Goal: Transaction & Acquisition: Purchase product/service

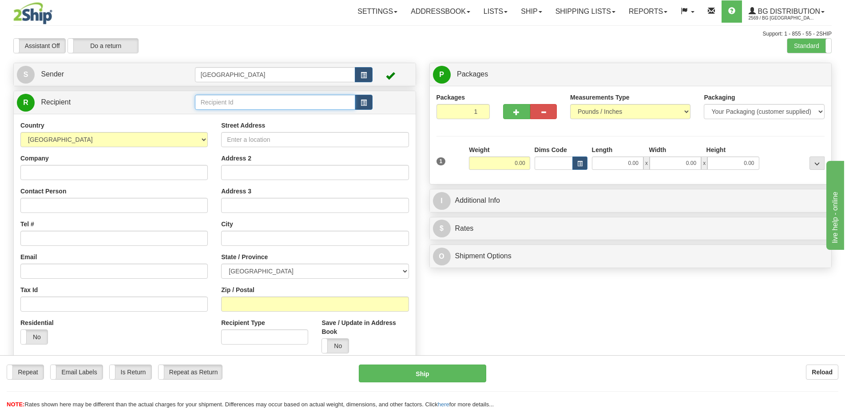
click at [249, 105] on input "text" at bounding box center [275, 102] width 161 height 15
click at [262, 113] on div "[GEOGRAPHIC_DATA]" at bounding box center [273, 116] width 151 height 9
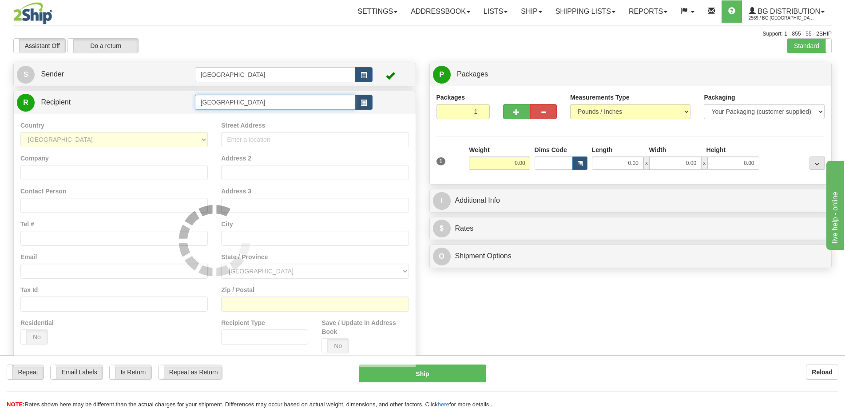
type input "[GEOGRAPHIC_DATA]"
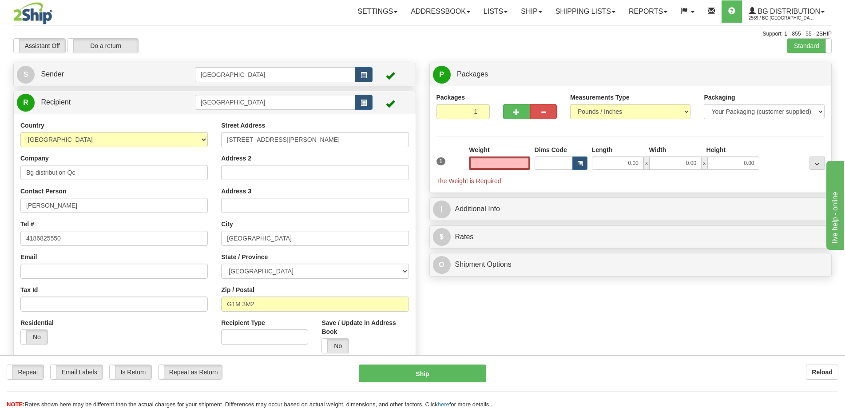
type input "0.00"
click at [606, 160] on input "0.00" at bounding box center [618, 162] width 52 height 13
type input "0.00"
click at [514, 108] on button "button" at bounding box center [516, 111] width 27 height 15
radio input "true"
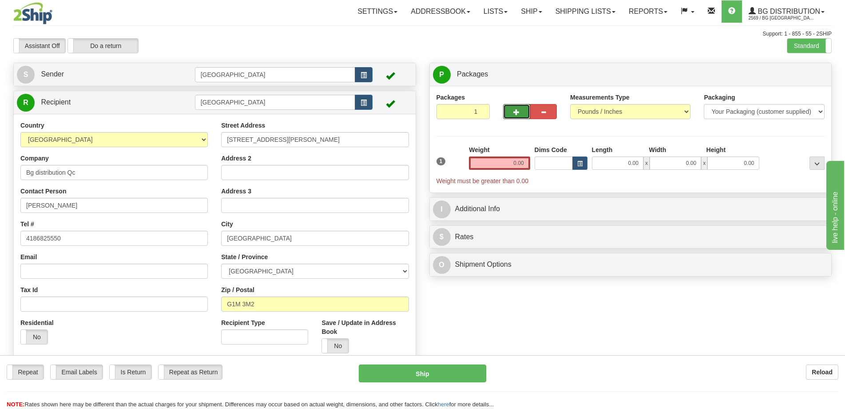
type input "2"
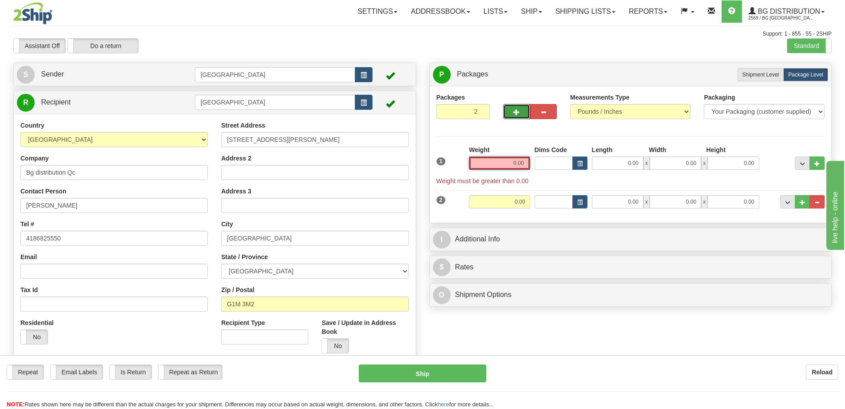
click at [517, 163] on input "0.00" at bounding box center [499, 162] width 61 height 13
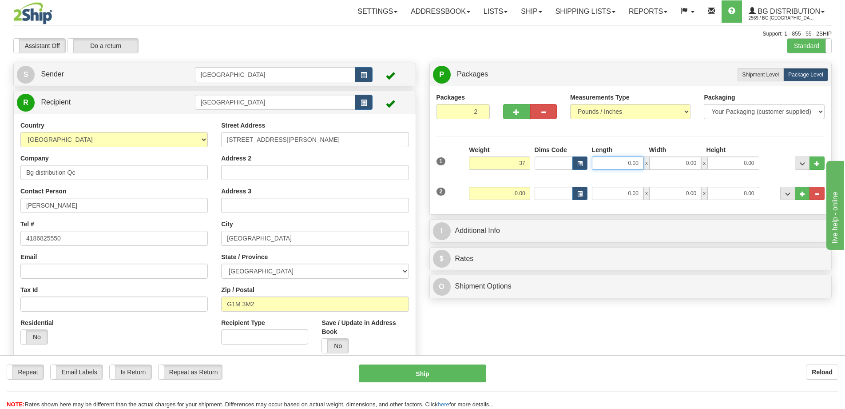
type input "37.00"
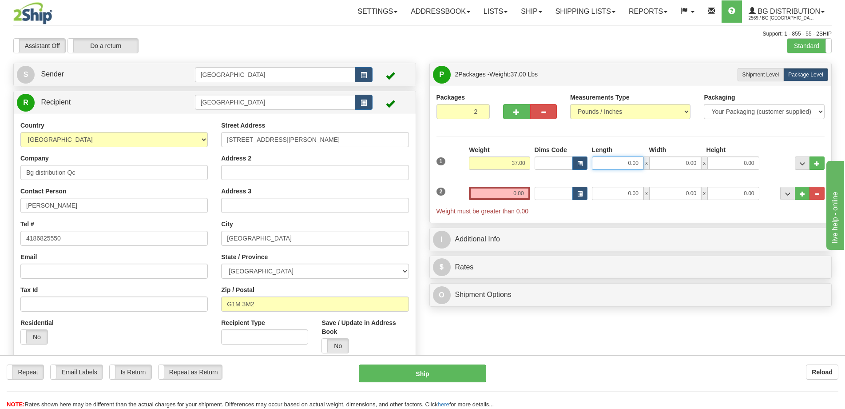
click at [622, 159] on input "0.00" at bounding box center [618, 162] width 52 height 13
type input "23.00"
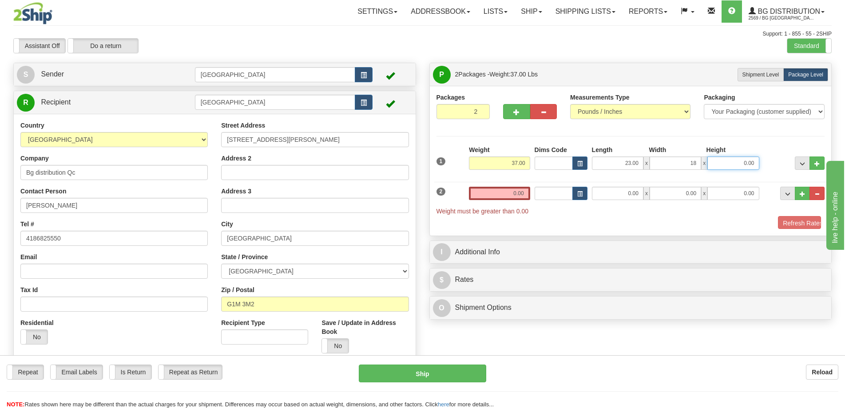
type input "18.00"
type input "14.00"
click at [614, 195] on input "0.00" at bounding box center [618, 193] width 52 height 13
type input "12.00"
type input "8.00"
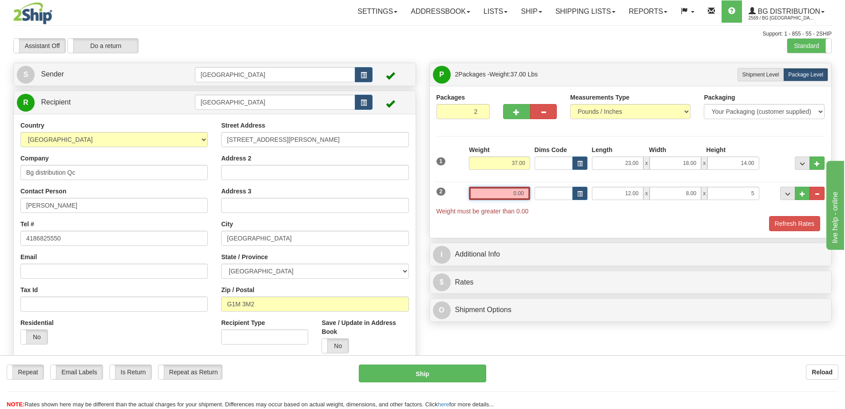
type input "5.00"
click at [527, 189] on input "0.00" at bounding box center [499, 193] width 61 height 13
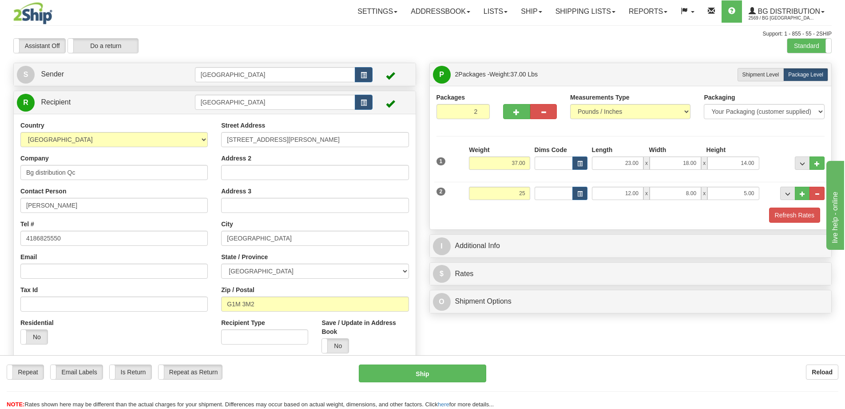
click at [799, 223] on div "Packages 2 2 Measurements Type" at bounding box center [631, 157] width 402 height 143
type input "25.00"
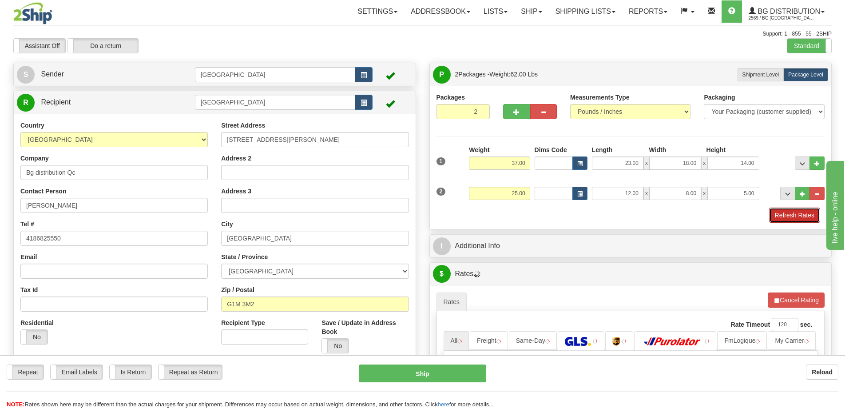
click at [797, 218] on button "Refresh Rates" at bounding box center [794, 214] width 51 height 15
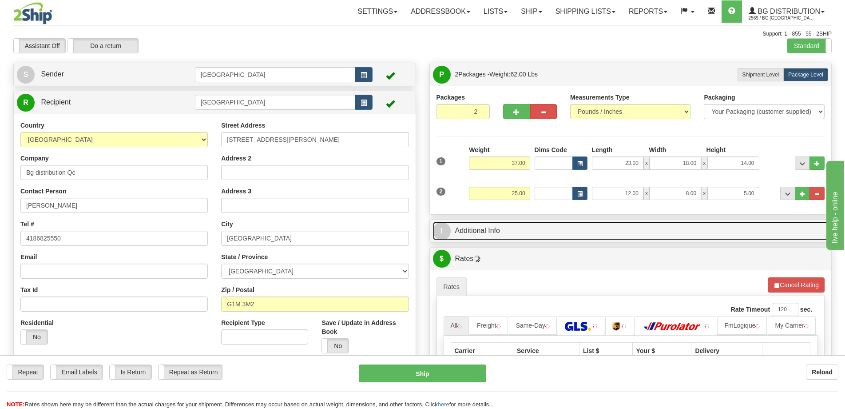
click at [711, 229] on link "I Additional Info" at bounding box center [631, 231] width 396 height 18
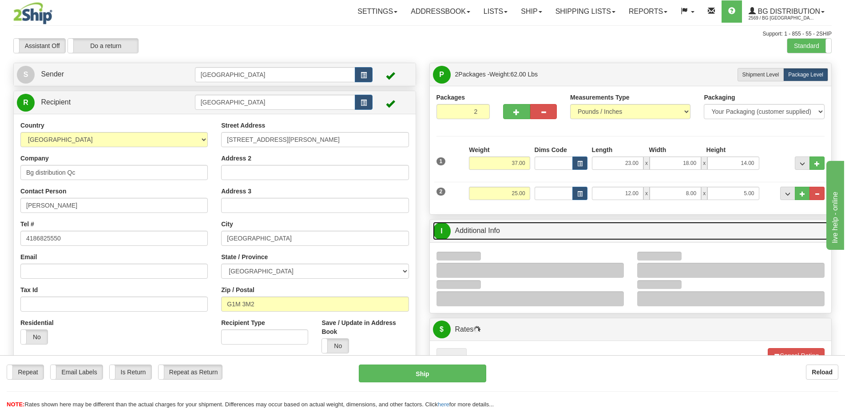
scroll to position [133, 0]
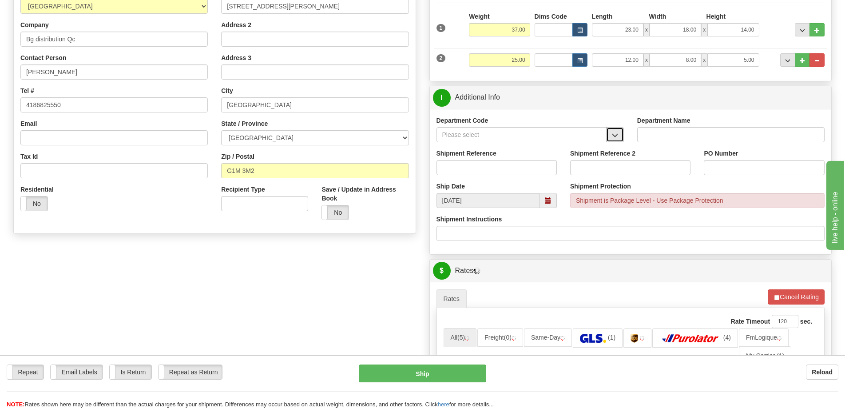
click at [622, 133] on button "button" at bounding box center [615, 134] width 18 height 15
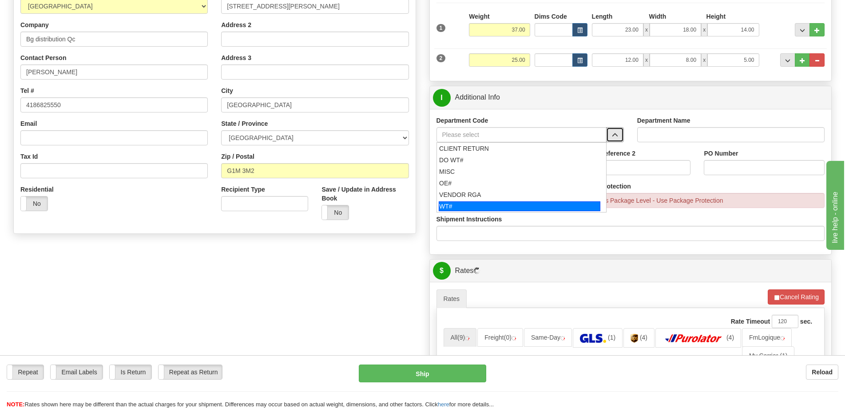
click at [490, 201] on div "WT#" at bounding box center [520, 206] width 162 height 10
type input "WT#"
type input "WAREHOUSE TRANSFERS"
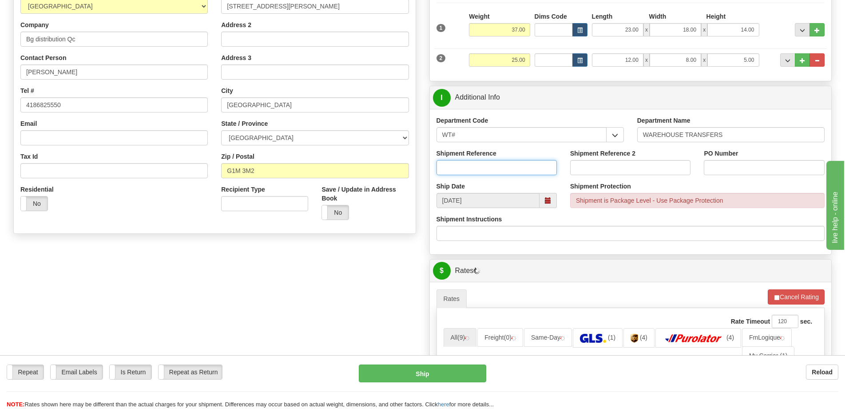
click at [494, 169] on input "Shipment Reference" at bounding box center [497, 167] width 120 height 15
type input "transfers Québec"
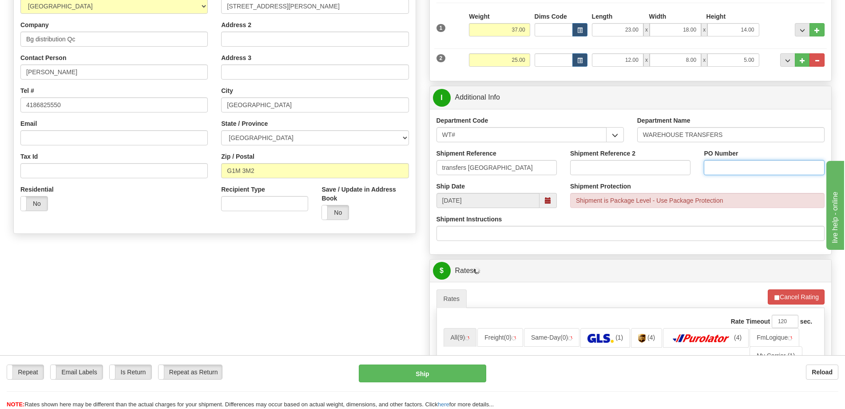
click at [757, 161] on input "PO Number" at bounding box center [764, 167] width 120 height 15
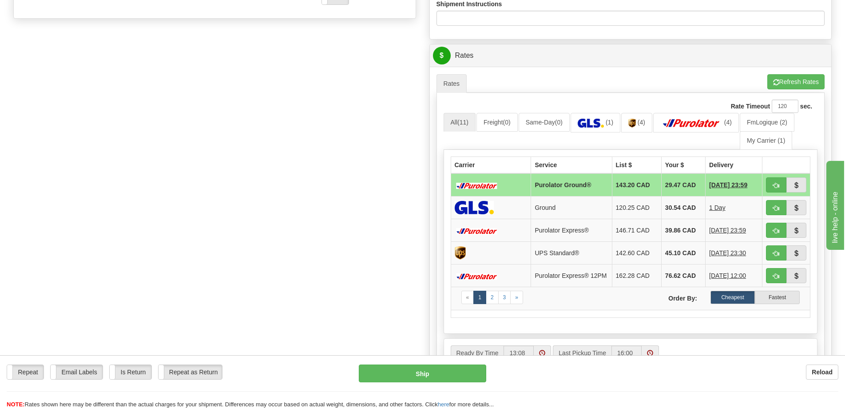
scroll to position [400, 0]
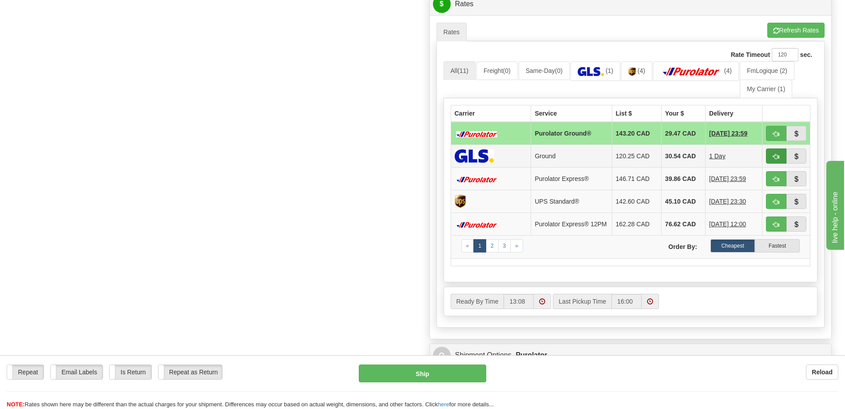
type input "."
click at [773, 157] on span "button" at bounding box center [776, 157] width 6 height 6
type input "1"
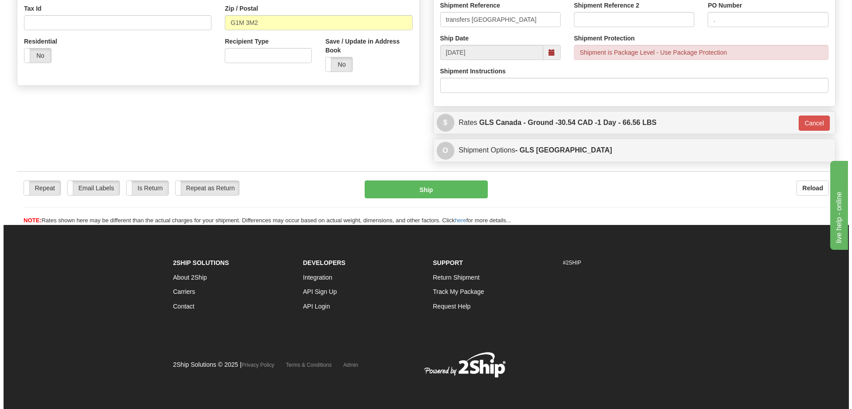
scroll to position [282, 0]
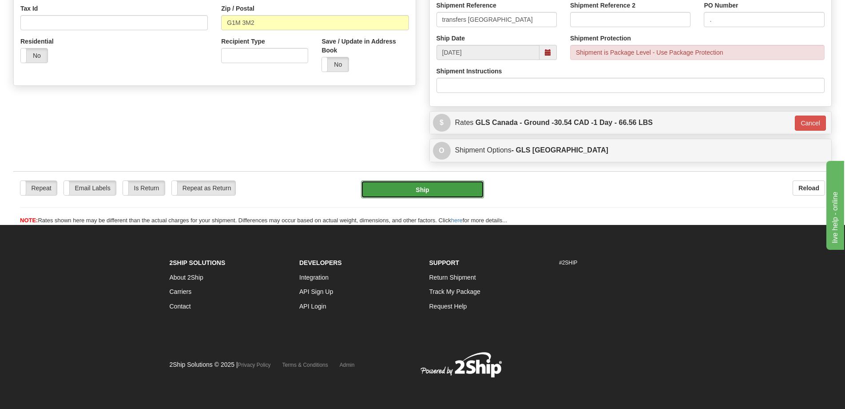
click at [443, 194] on button "Ship" at bounding box center [422, 189] width 123 height 18
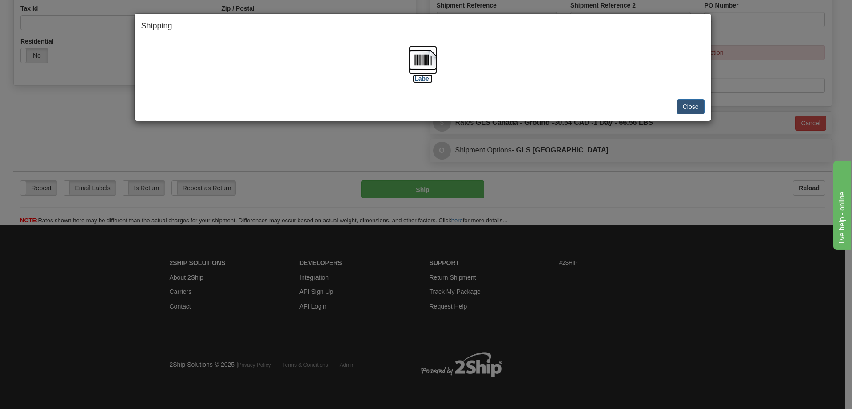
click at [415, 57] on img at bounding box center [423, 60] width 28 height 28
click at [689, 102] on button "Close" at bounding box center [691, 106] width 28 height 15
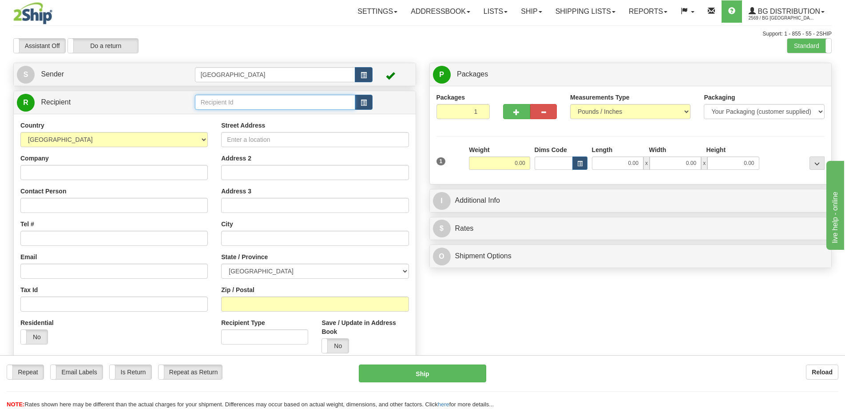
click at [229, 107] on input "text" at bounding box center [275, 102] width 161 height 15
click at [243, 120] on div "BG TOR" at bounding box center [273, 116] width 151 height 9
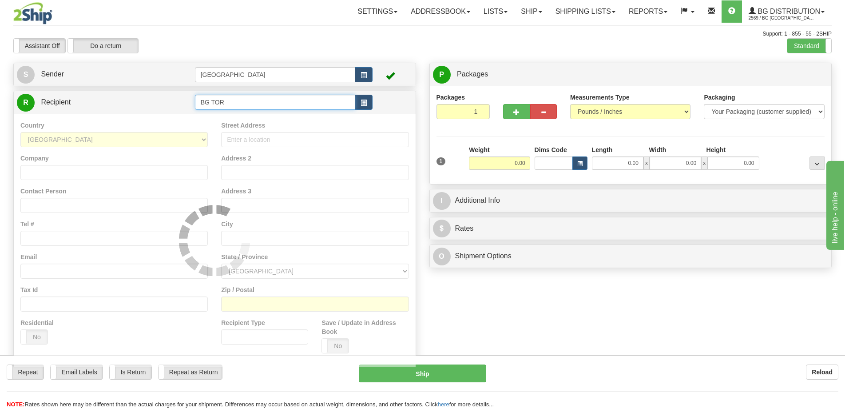
type input "BG TOR"
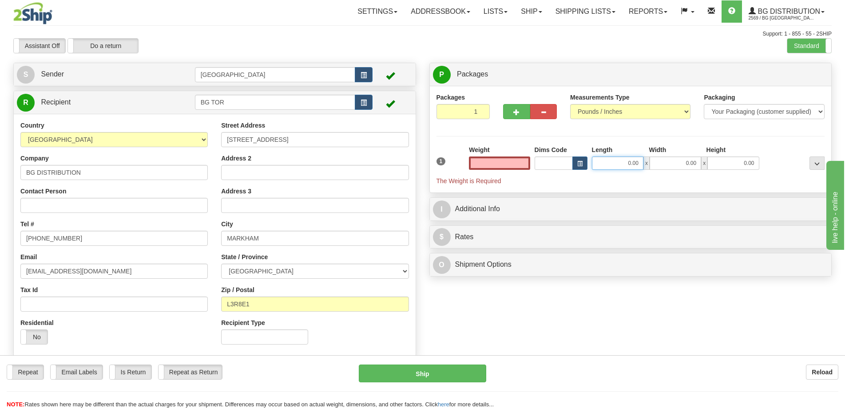
type input "0.00"
click at [633, 163] on input "0.00" at bounding box center [618, 162] width 52 height 13
type input "10.00"
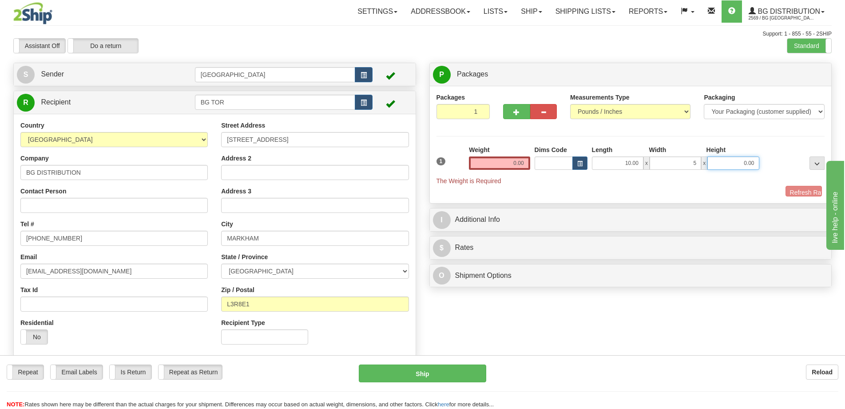
type input "5.00"
drag, startPoint x: 505, startPoint y: 171, endPoint x: 510, endPoint y: 168, distance: 6.0
click at [505, 170] on div "Weight 0.00" at bounding box center [499, 160] width 65 height 31
click at [522, 155] on div "Weight 0.00" at bounding box center [499, 157] width 61 height 24
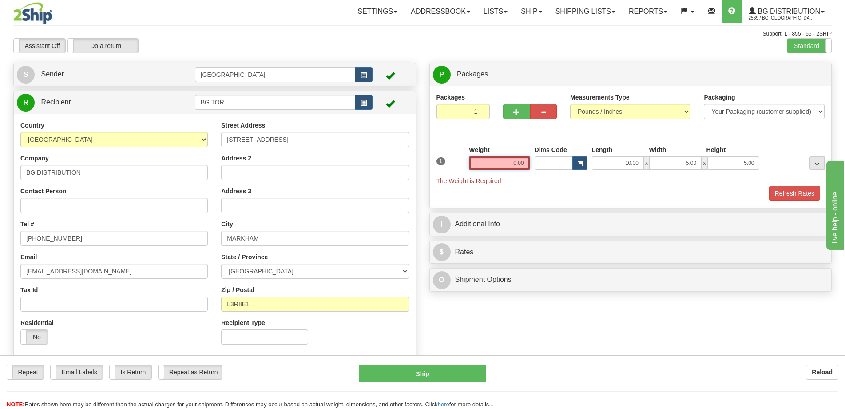
click at [518, 163] on input "0.00" at bounding box center [499, 162] width 61 height 13
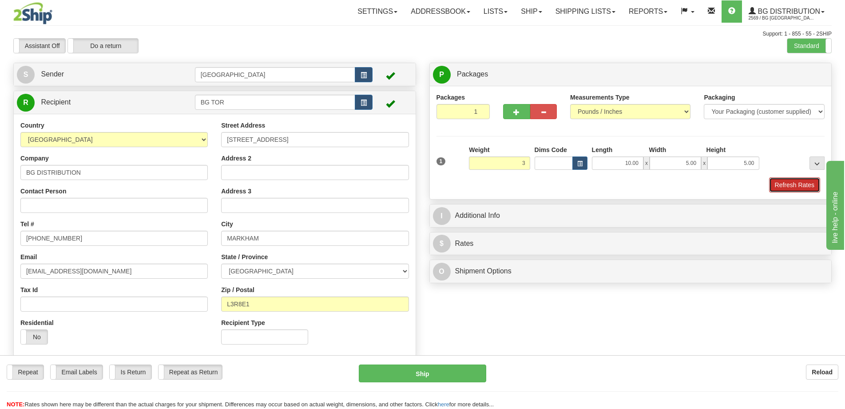
type input "3.00"
click at [805, 187] on button "Refresh Rates" at bounding box center [794, 184] width 51 height 15
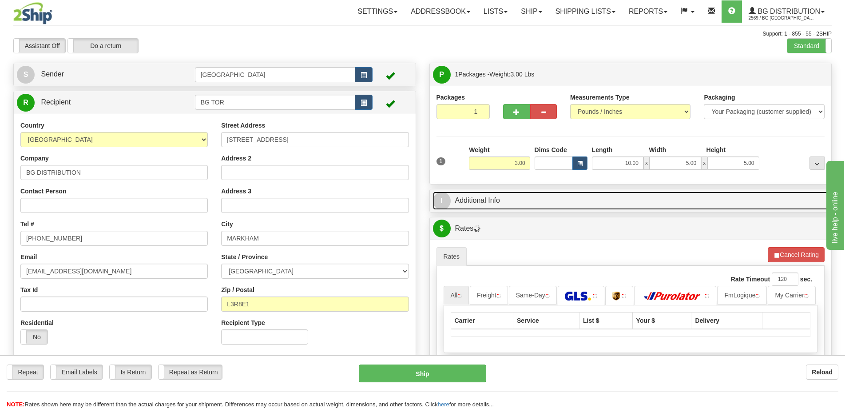
click at [761, 193] on link "I Additional Info" at bounding box center [631, 200] width 396 height 18
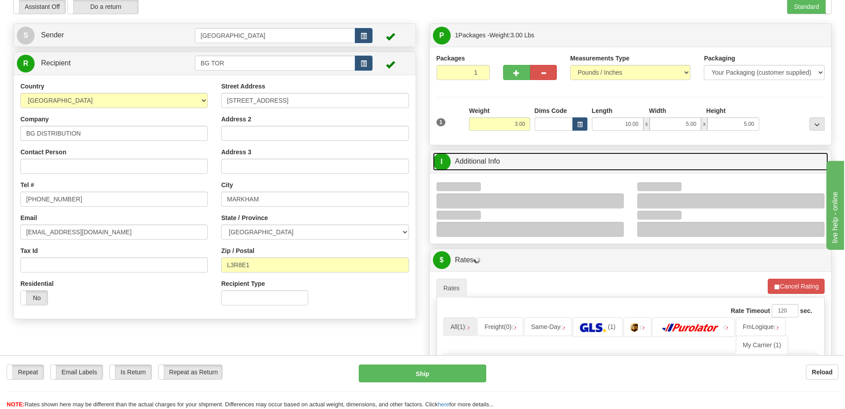
scroll to position [44, 0]
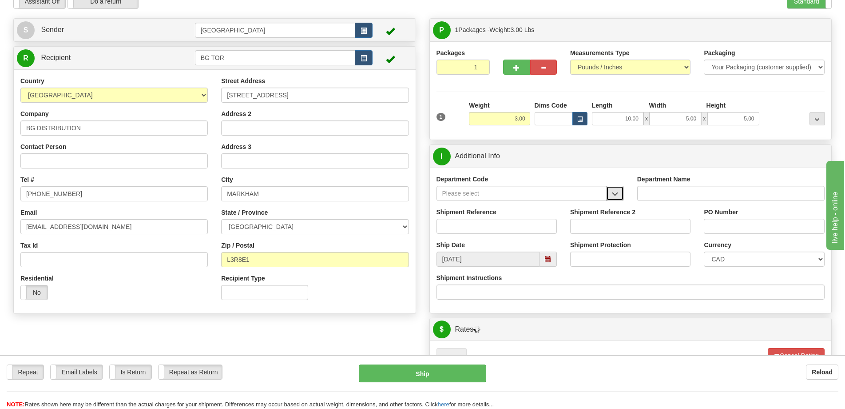
click at [613, 193] on span "button" at bounding box center [615, 194] width 6 height 6
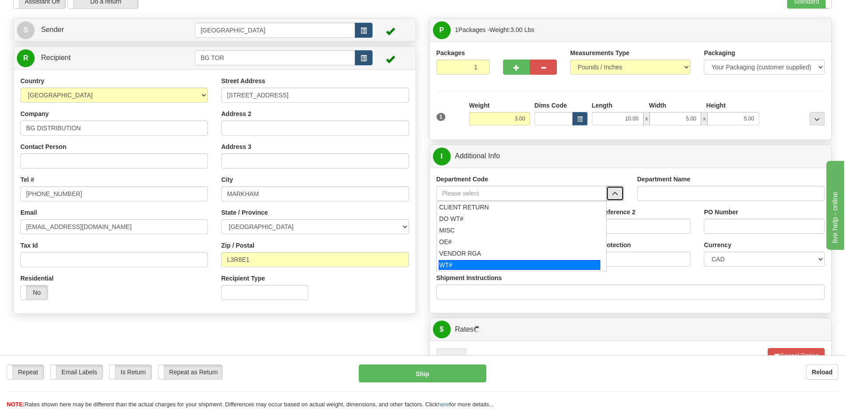
click at [484, 265] on div "WT#" at bounding box center [520, 265] width 162 height 10
type input "WT#"
type input "WAREHOUSE TRANSFERS"
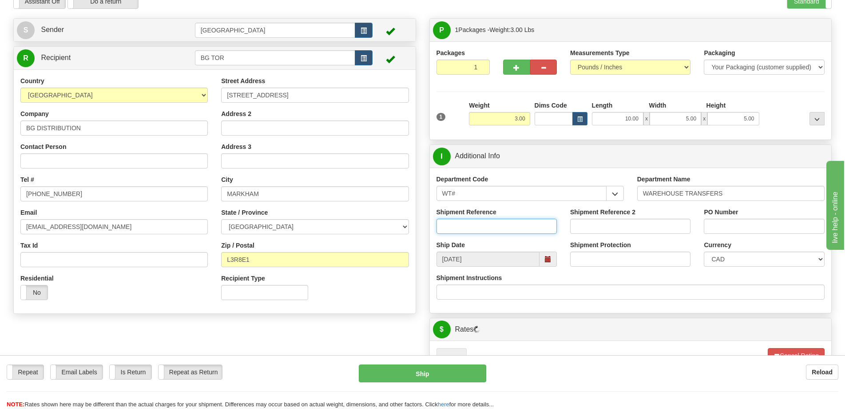
click at [494, 227] on input "Shipment Reference" at bounding box center [497, 226] width 120 height 15
type input "transfers toronto"
click at [740, 230] on input "PO Number" at bounding box center [764, 226] width 120 height 15
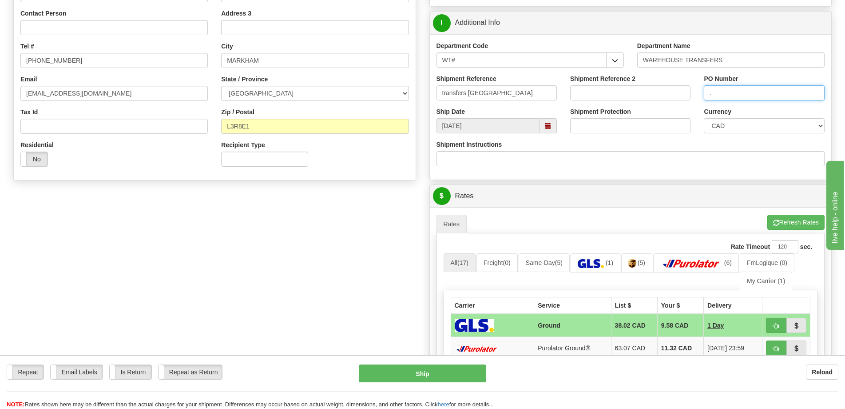
scroll to position [267, 0]
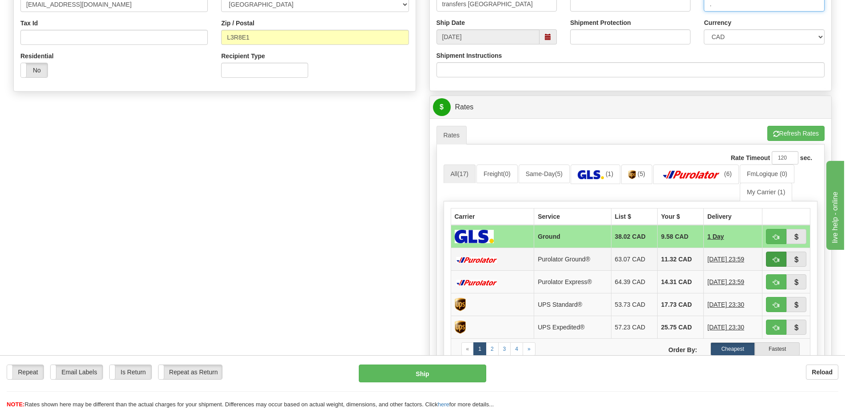
type input "."
click at [776, 259] on span "button" at bounding box center [776, 260] width 6 height 6
type input "260"
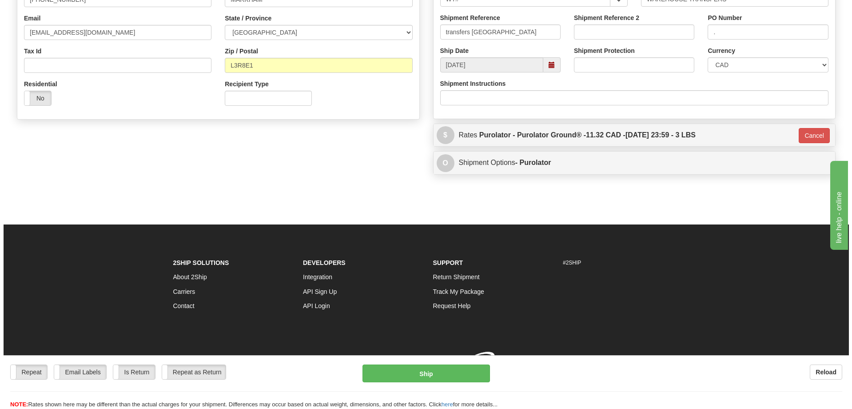
scroll to position [251, 0]
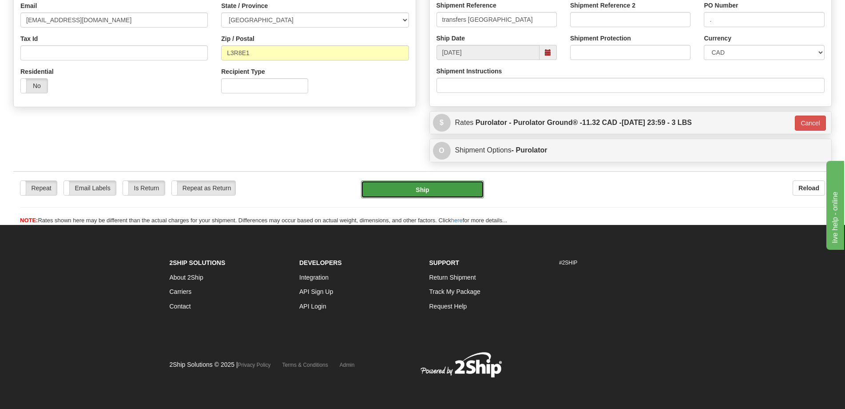
click at [445, 188] on button "Ship" at bounding box center [422, 189] width 123 height 18
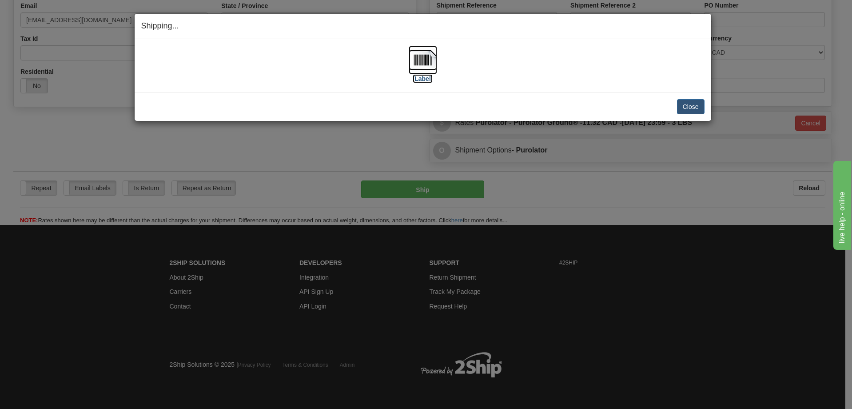
click at [430, 71] on img at bounding box center [423, 60] width 28 height 28
click at [685, 106] on button "Close" at bounding box center [691, 106] width 28 height 15
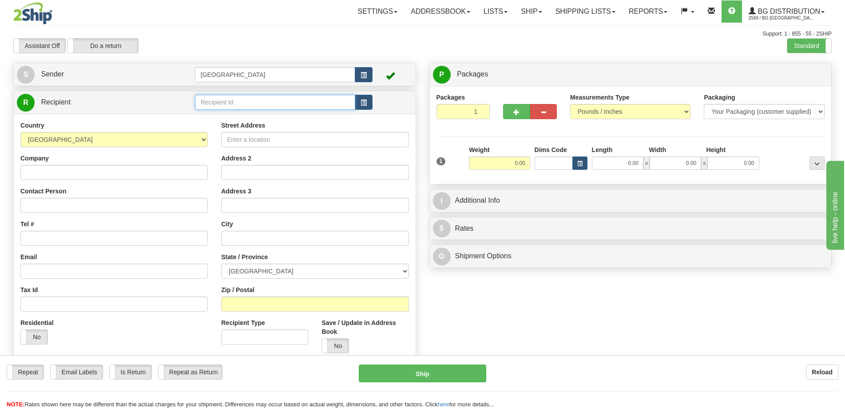
click at [220, 100] on input "text" at bounding box center [275, 102] width 161 height 15
click at [235, 118] on div "BG WIN" at bounding box center [273, 116] width 152 height 10
type input "BG WIN"
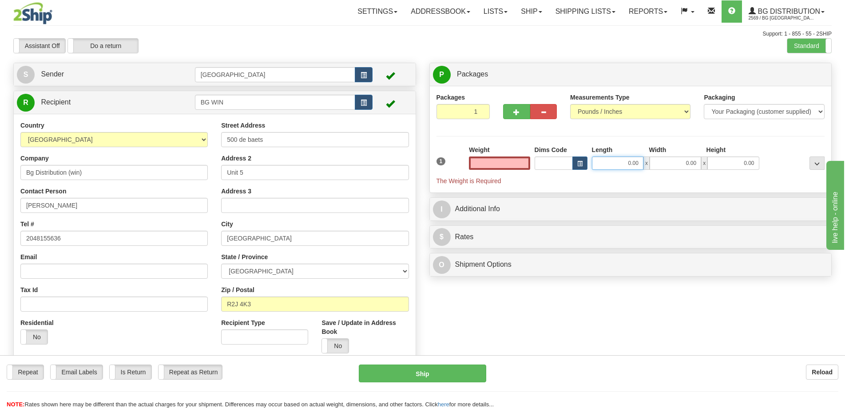
type input "0.00"
click at [616, 162] on input "0.00" at bounding box center [618, 162] width 52 height 13
type input "9.00"
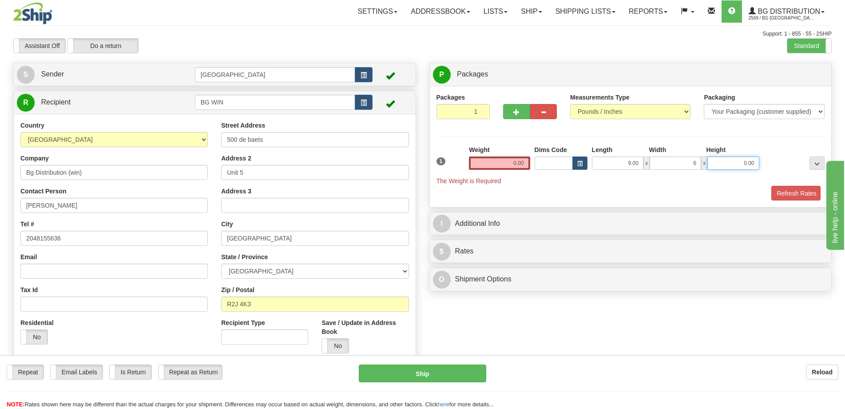
type input "6.00"
type input "5.00"
click at [484, 162] on input "0.00" at bounding box center [499, 162] width 61 height 13
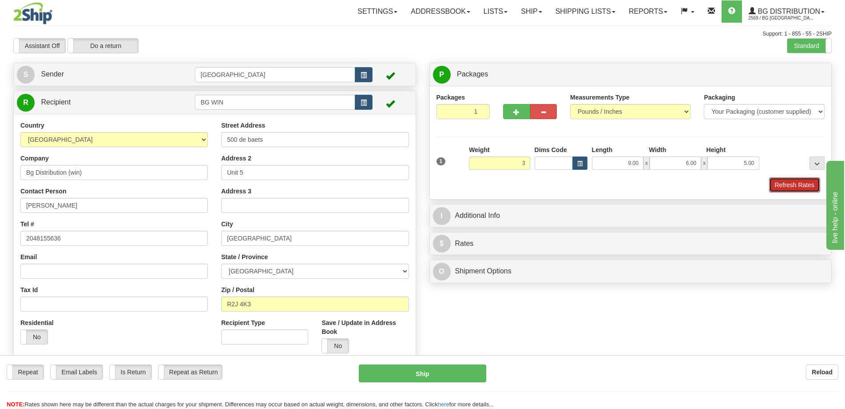
click at [818, 182] on button "Refresh Rates" at bounding box center [794, 184] width 51 height 15
type input "3.00"
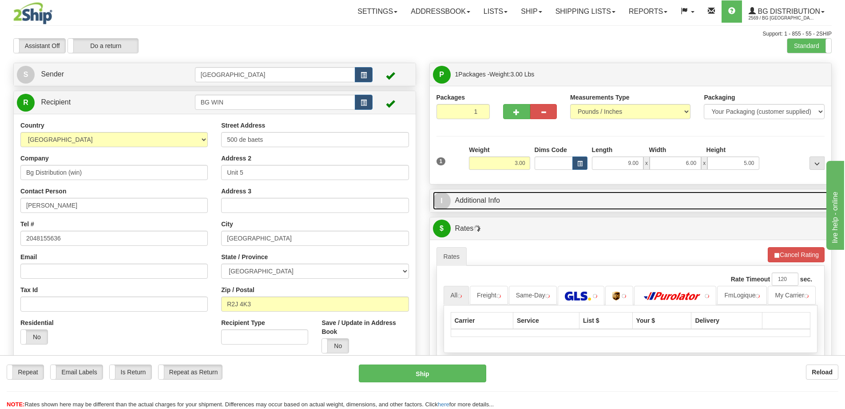
click at [743, 201] on link "I Additional Info" at bounding box center [631, 200] width 396 height 18
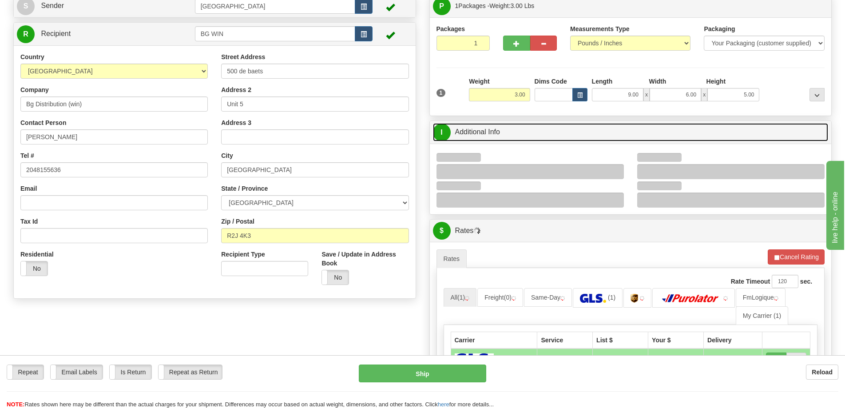
scroll to position [89, 0]
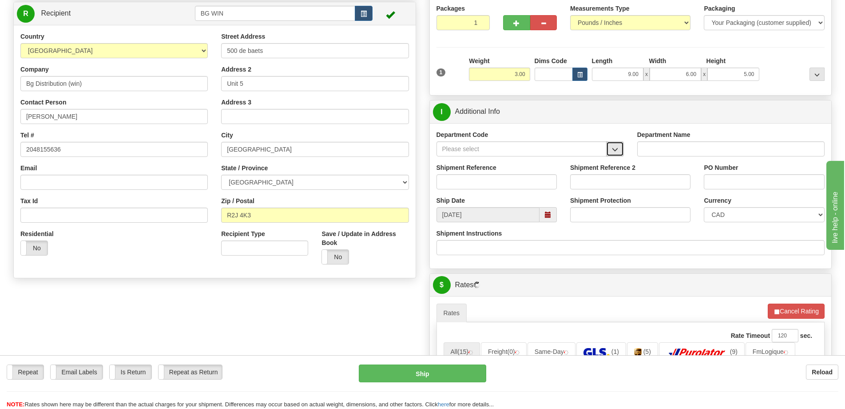
click at [620, 147] on button "button" at bounding box center [615, 148] width 18 height 15
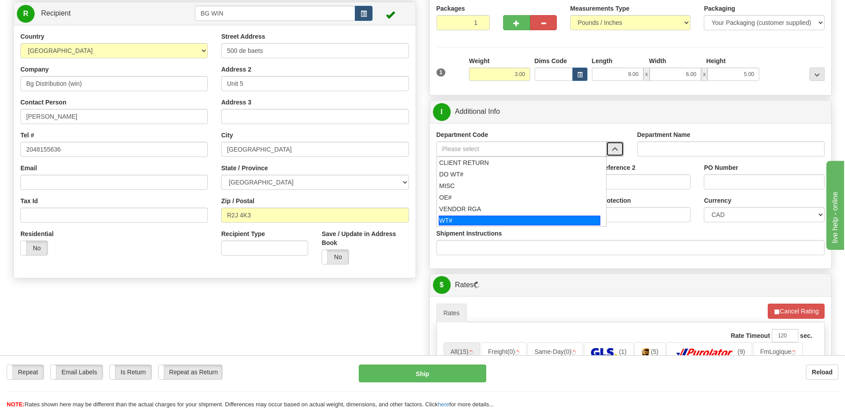
click at [500, 221] on div "WT#" at bounding box center [520, 220] width 162 height 10
type input "WT#"
type input "WAREHOUSE TRANSFERS"
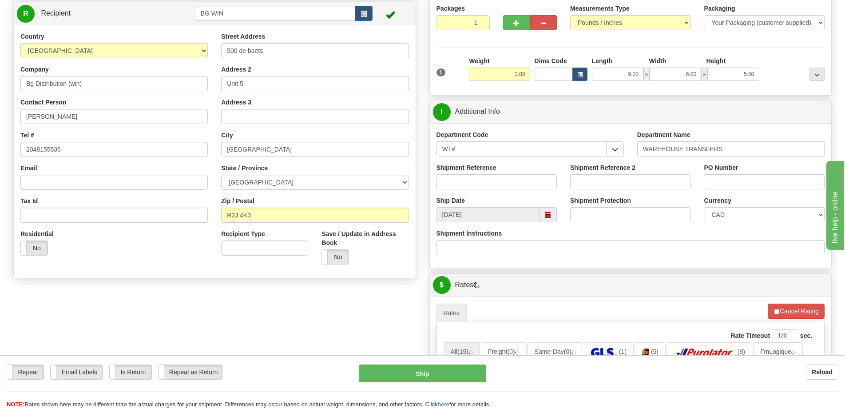
drag, startPoint x: 503, startPoint y: 195, endPoint x: 507, endPoint y: 171, distance: 24.0
click at [503, 194] on div "Shipment Reference" at bounding box center [497, 179] width 134 height 33
click at [507, 171] on div "Shipment Reference" at bounding box center [497, 176] width 120 height 26
click at [510, 190] on div "Shipment Reference" at bounding box center [497, 179] width 134 height 33
click at [510, 187] on input "Shipment Reference" at bounding box center [497, 181] width 120 height 15
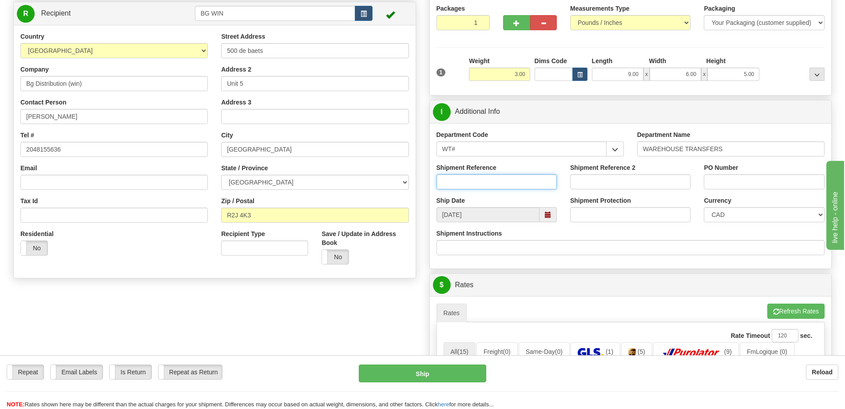
type input "transfers Winnipeg"
click at [751, 165] on div "Department Code WT# CLIENT RETURN DO WT# MISC OE# VENDOR RGA WT# Department Nam…" at bounding box center [631, 195] width 402 height 145
click at [747, 187] on input "PO Number" at bounding box center [764, 181] width 120 height 15
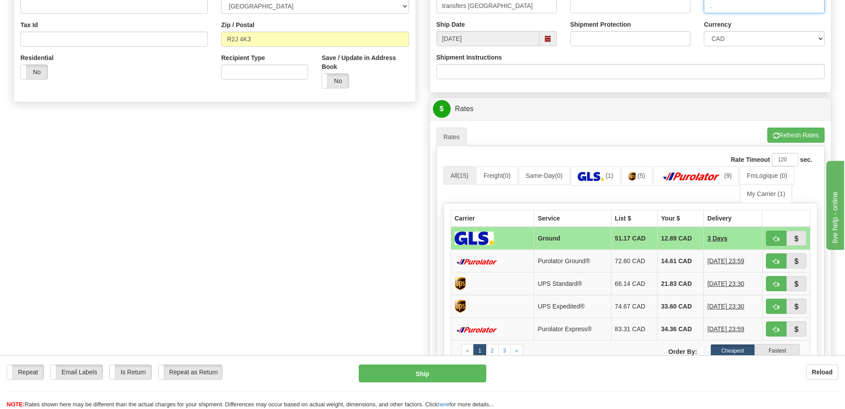
scroll to position [311, 0]
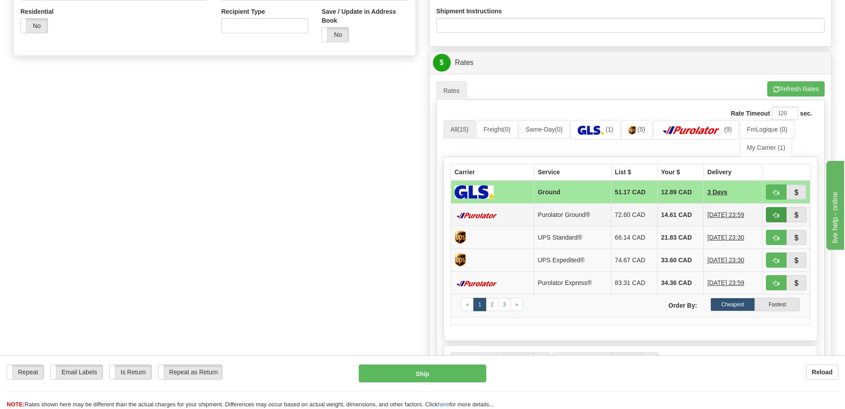
type input "."
click at [775, 212] on span "button" at bounding box center [776, 215] width 6 height 6
type input "260"
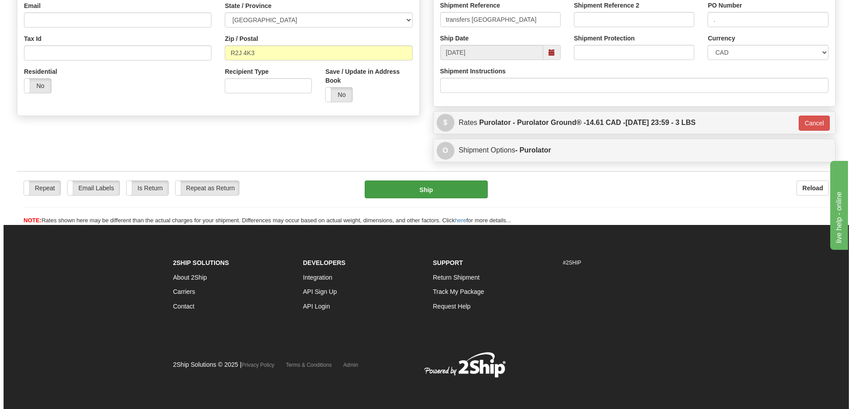
scroll to position [251, 0]
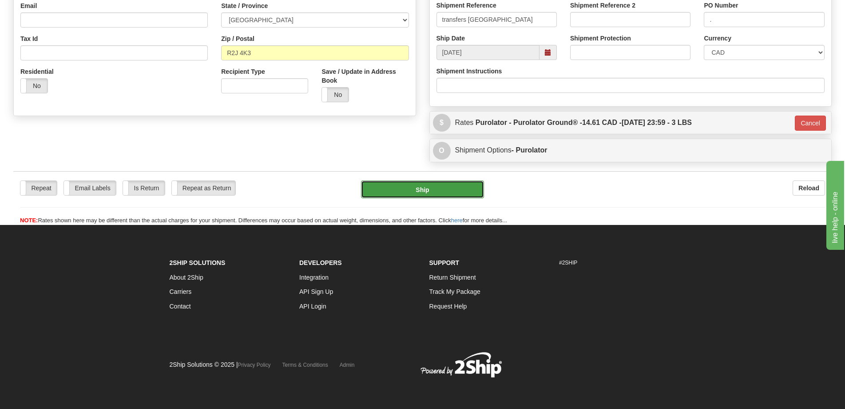
click at [465, 186] on button "Ship" at bounding box center [422, 189] width 123 height 18
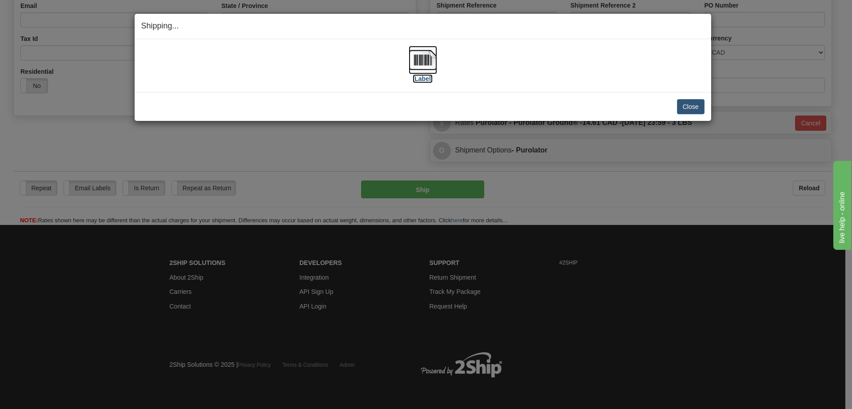
click at [416, 75] on label "[Label]" at bounding box center [423, 78] width 20 height 9
click at [683, 105] on button "Close" at bounding box center [691, 106] width 28 height 15
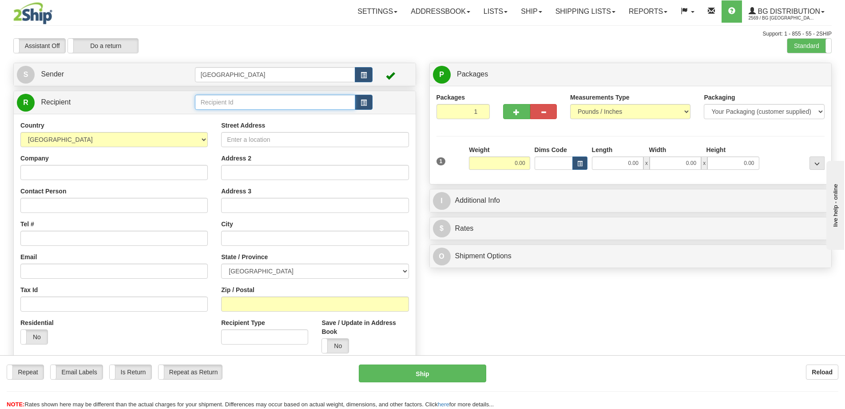
click at [239, 104] on input "text" at bounding box center [275, 102] width 161 height 15
click at [255, 108] on input "van" at bounding box center [275, 102] width 161 height 15
click at [254, 113] on div "BG VAN" at bounding box center [273, 116] width 151 height 9
type input "BG VAN"
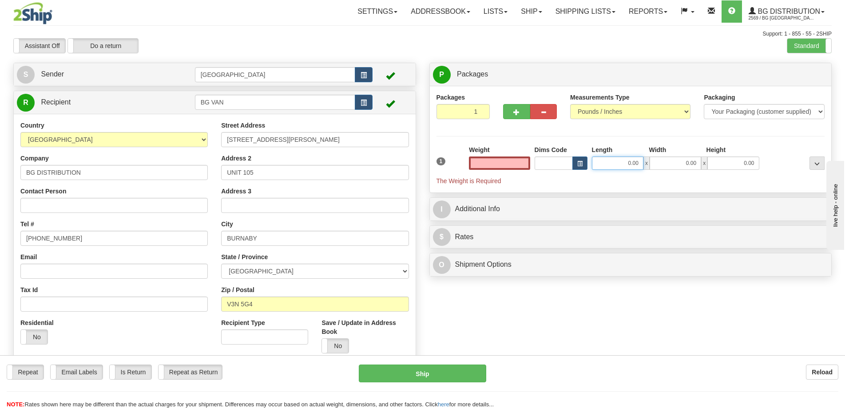
type input "0.00"
click at [636, 158] on input "0.00" at bounding box center [618, 162] width 52 height 13
type input "12.00"
type input "8.00"
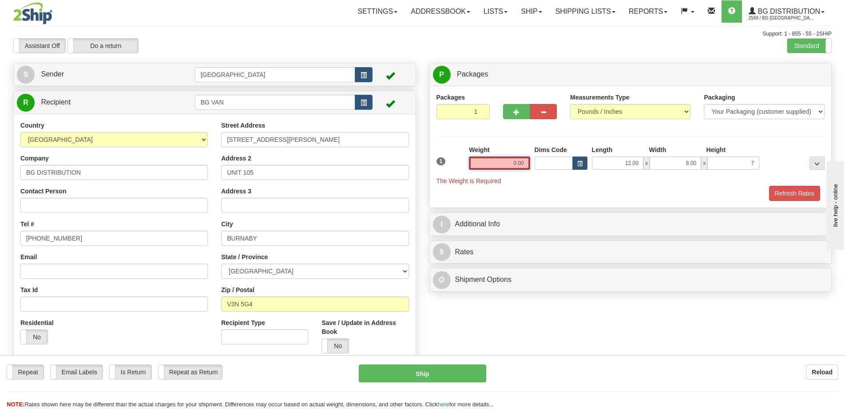
type input "7.00"
click at [509, 163] on input "0.00" at bounding box center [499, 162] width 61 height 13
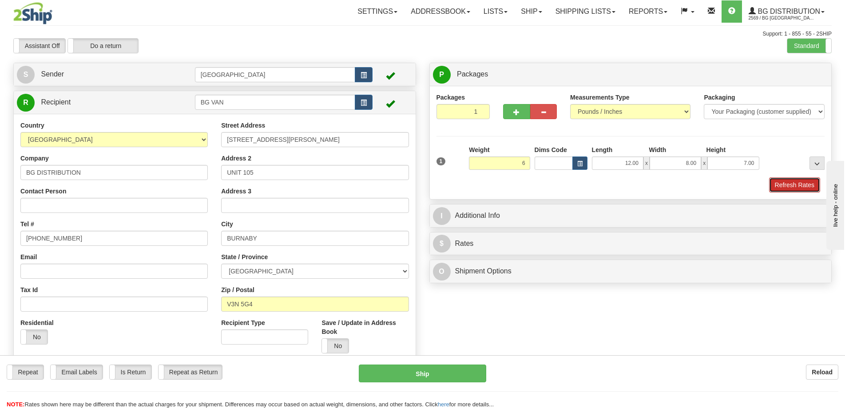
type input "6.00"
drag, startPoint x: 773, startPoint y: 182, endPoint x: 768, endPoint y: 187, distance: 7.5
click at [773, 182] on button "Refresh Rates" at bounding box center [794, 184] width 51 height 15
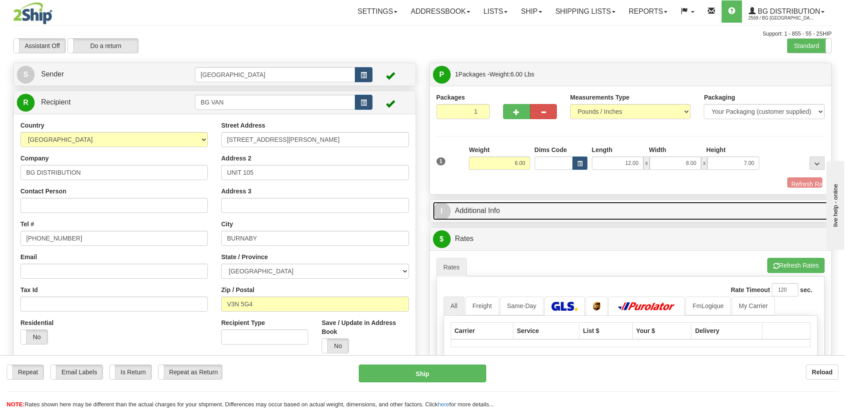
click at [759, 202] on link "I Additional Info" at bounding box center [631, 211] width 396 height 18
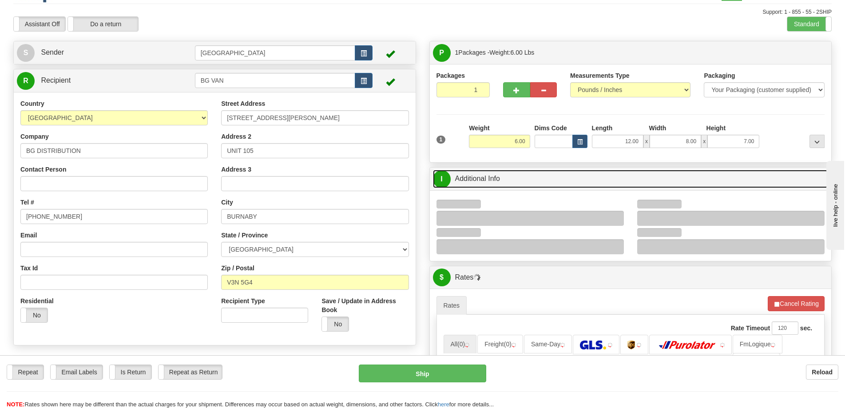
scroll to position [89, 0]
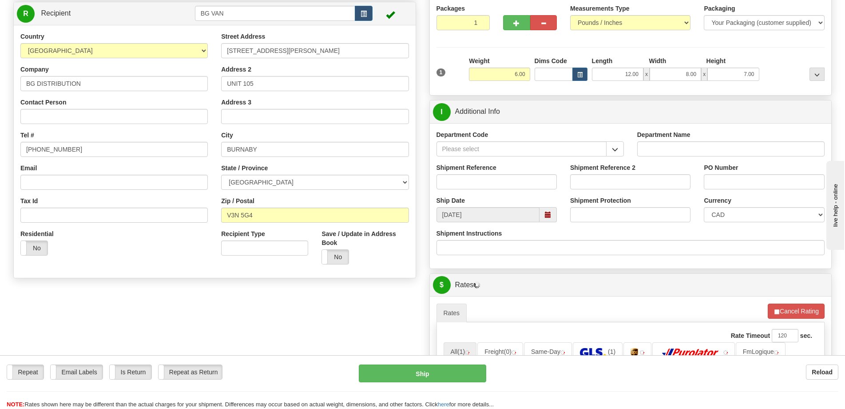
click at [624, 143] on div "Department Code" at bounding box center [530, 146] width 201 height 33
click at [621, 145] on button "button" at bounding box center [615, 148] width 18 height 15
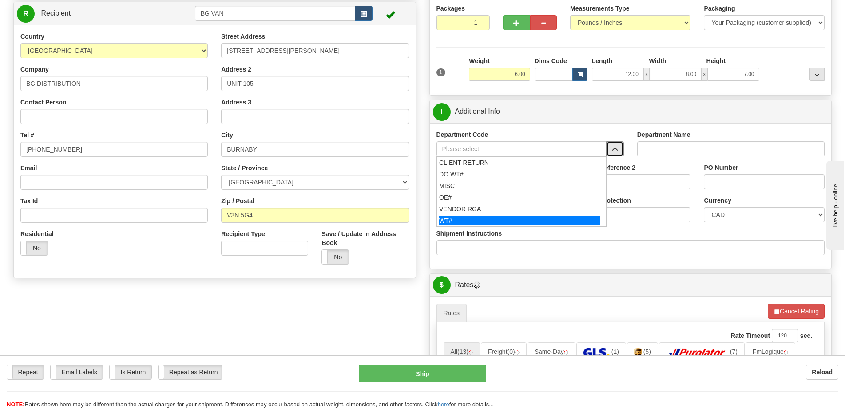
click at [489, 215] on div "WT#" at bounding box center [520, 220] width 162 height 10
type input "WT#"
type input "WAREHOUSE TRANSFERS"
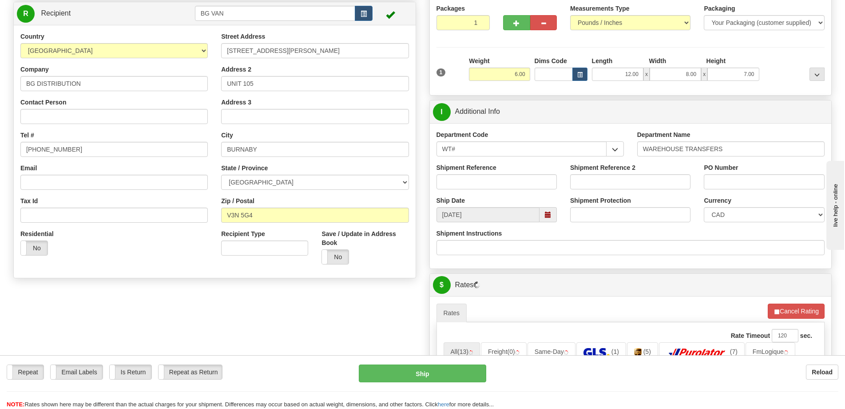
click at [490, 190] on div "Shipment Reference" at bounding box center [497, 179] width 134 height 33
click at [493, 185] on input "Shipment Reference" at bounding box center [497, 181] width 120 height 15
type input "transfers Vancouver"
click at [739, 180] on input "PO Number" at bounding box center [764, 181] width 120 height 15
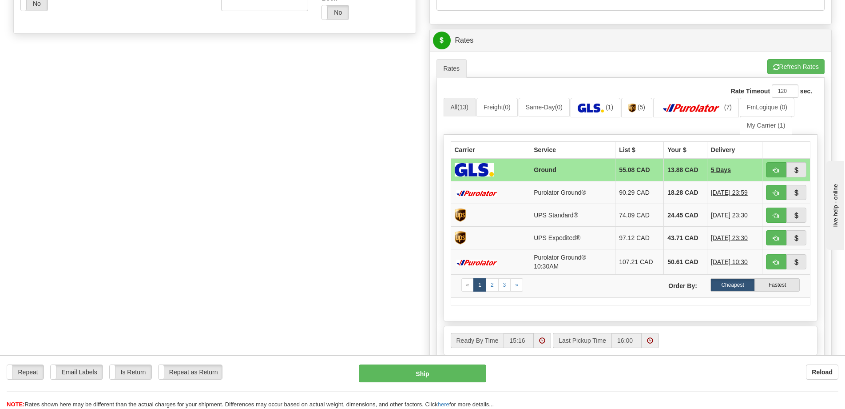
scroll to position [355, 0]
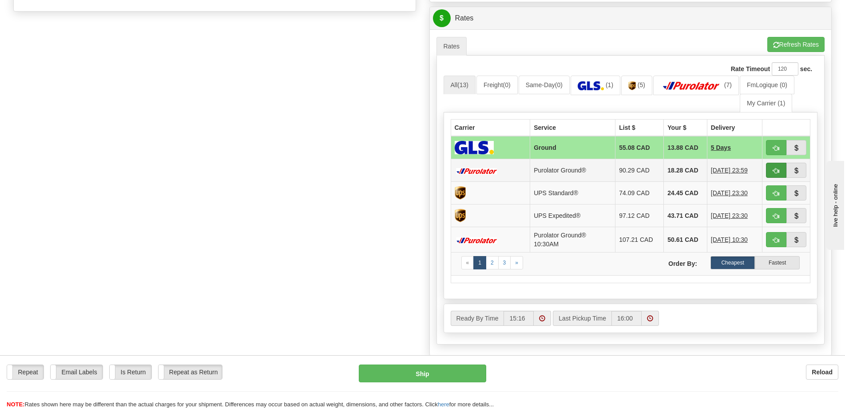
type input "."
click at [773, 170] on span "button" at bounding box center [776, 171] width 6 height 6
type input "260"
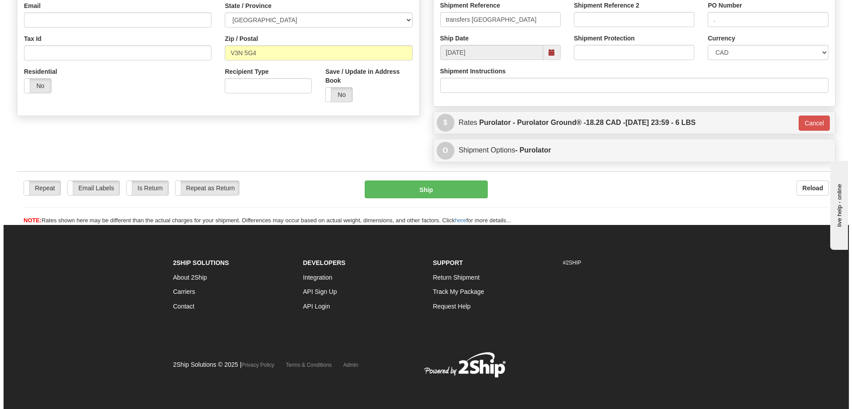
scroll to position [251, 0]
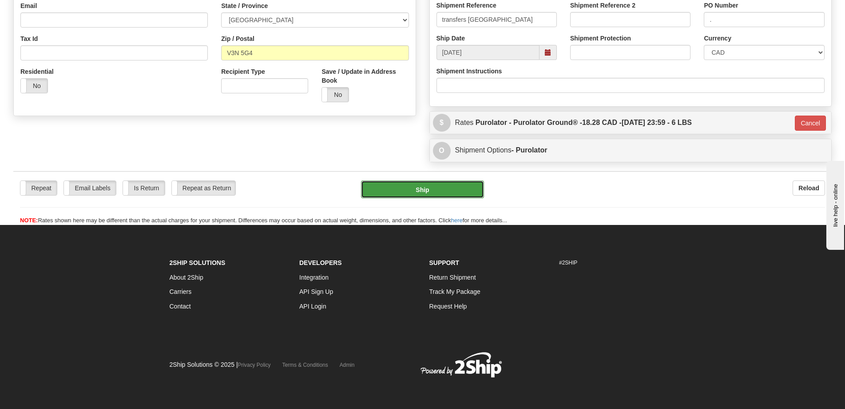
click at [445, 188] on button "Ship" at bounding box center [422, 189] width 123 height 18
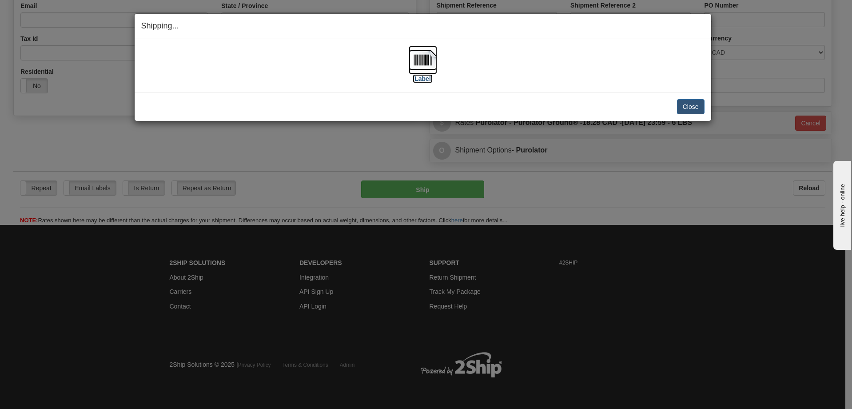
click at [415, 53] on img at bounding box center [423, 60] width 28 height 28
click at [688, 109] on button "Close" at bounding box center [691, 106] width 28 height 15
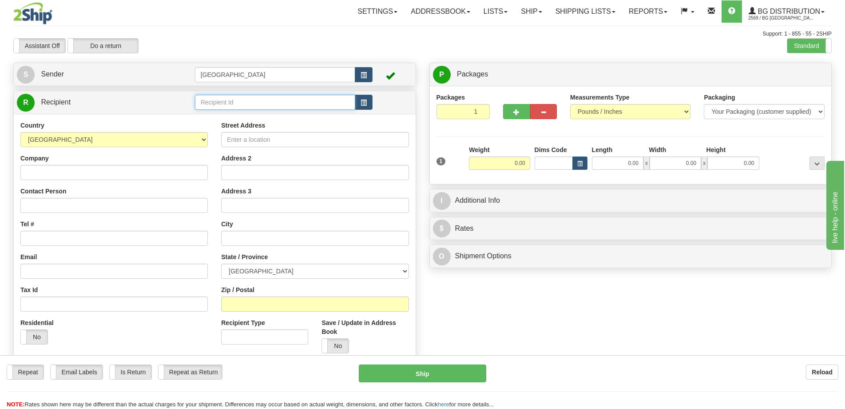
click at [255, 100] on input "text" at bounding box center [275, 102] width 161 height 15
click at [240, 109] on input "[PERSON_NAME]" at bounding box center [275, 102] width 161 height 15
click at [240, 112] on div "BG [GEOGRAPHIC_DATA]" at bounding box center [273, 116] width 152 height 10
type input "BG [GEOGRAPHIC_DATA]"
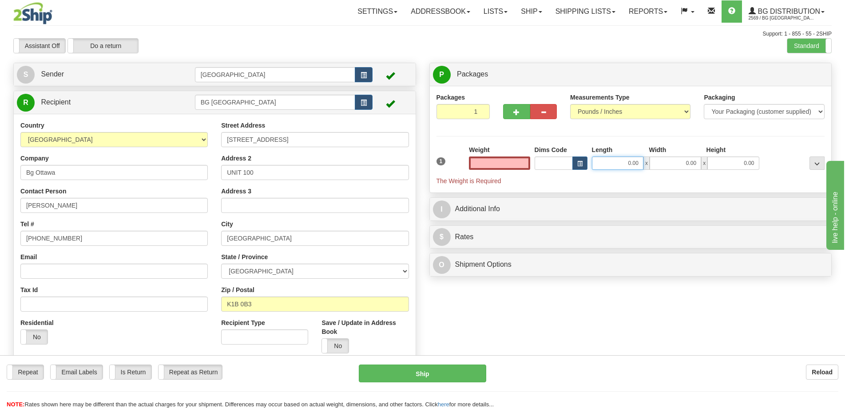
type input "0.00"
click at [631, 162] on input "0.00" at bounding box center [618, 162] width 52 height 13
type input "12.00"
type input "8.00"
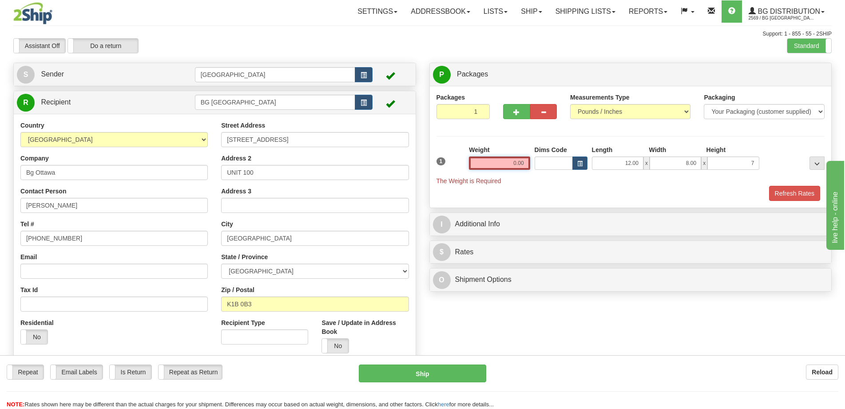
type input "7.00"
click at [508, 161] on input "0.00" at bounding box center [499, 162] width 61 height 13
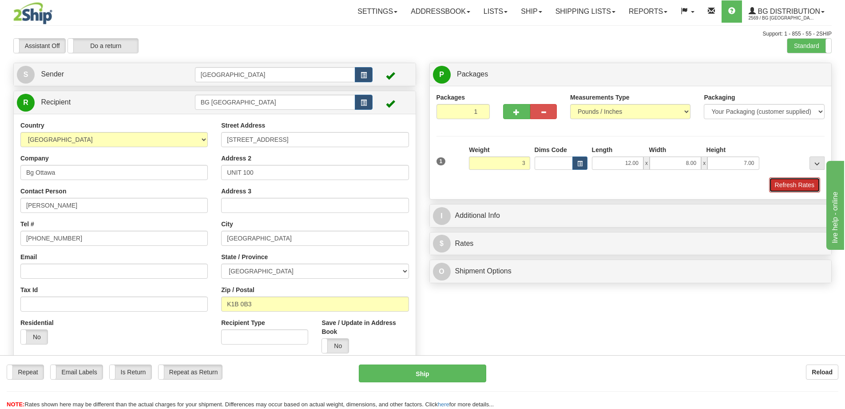
click at [774, 180] on button "Refresh Rates" at bounding box center [794, 184] width 51 height 15
type input "3.00"
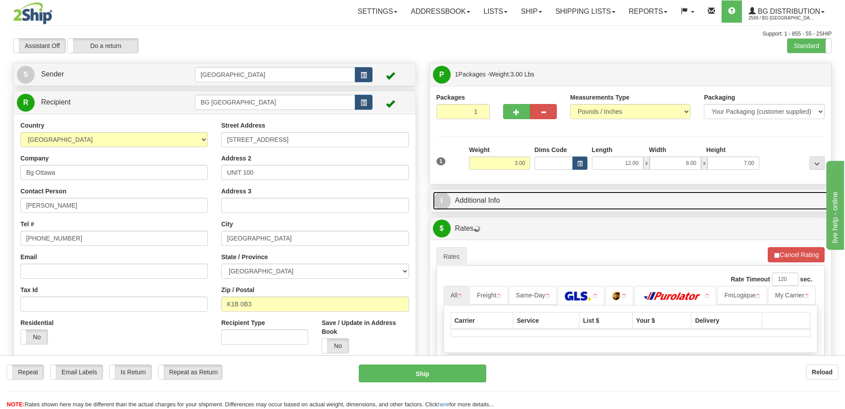
click at [734, 201] on link "I Additional Info" at bounding box center [631, 200] width 396 height 18
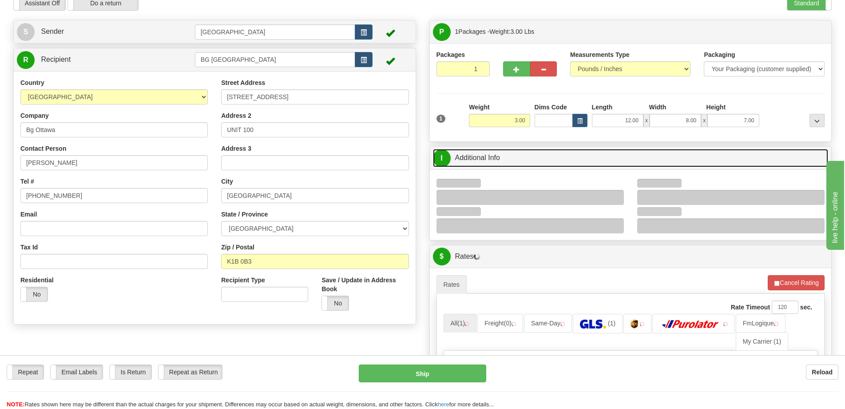
scroll to position [89, 0]
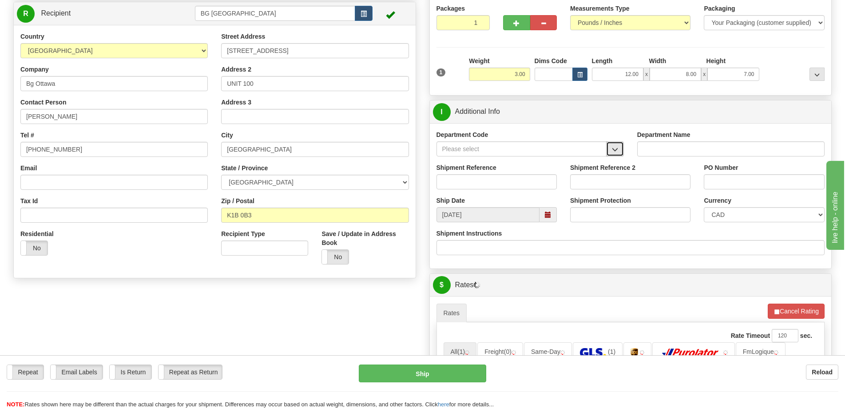
click at [609, 148] on button "button" at bounding box center [615, 148] width 18 height 15
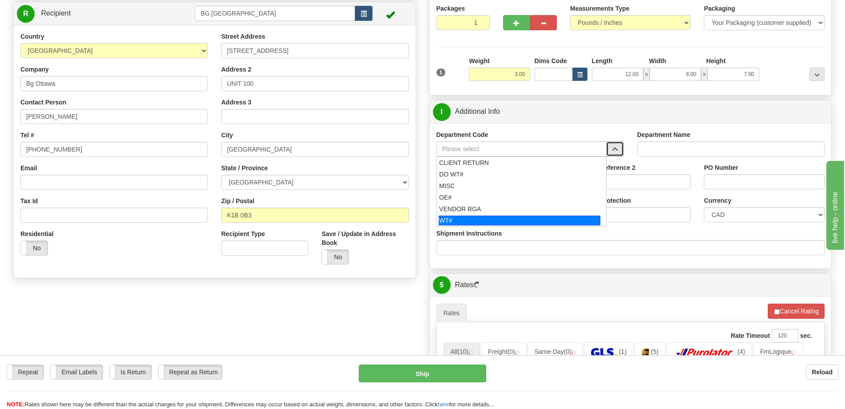
click at [461, 220] on div "WT#" at bounding box center [520, 220] width 162 height 10
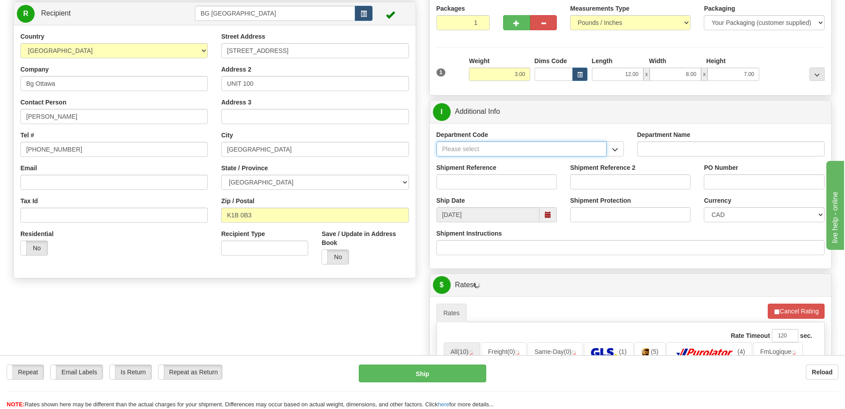
type input "WT#"
type input "WAREHOUSE TRANSFERS"
click at [475, 190] on div "Shipment Reference" at bounding box center [497, 179] width 134 height 33
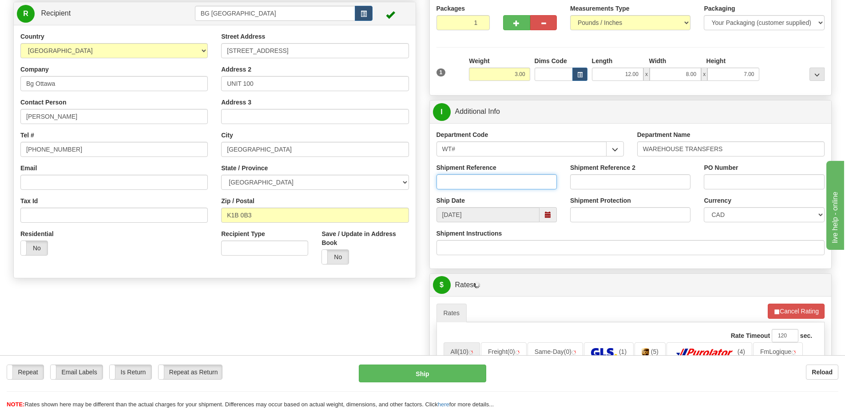
click at [478, 183] on input "Shipment Reference" at bounding box center [497, 181] width 120 height 15
type input "Transfers Ottawa"
click at [734, 184] on input "PO Number" at bounding box center [764, 181] width 120 height 15
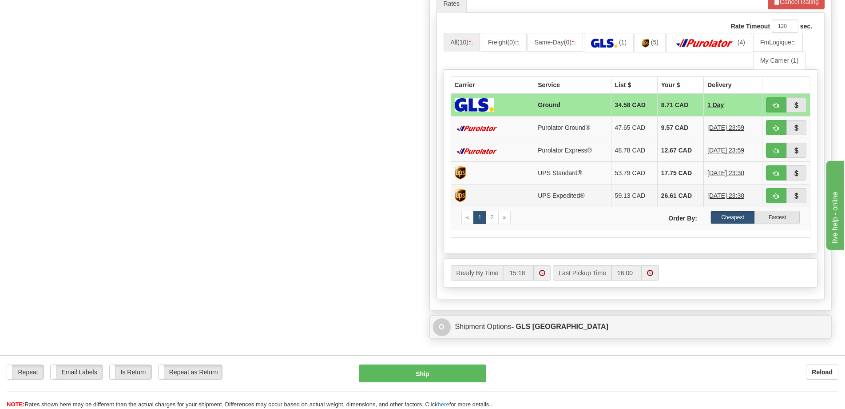
scroll to position [400, 0]
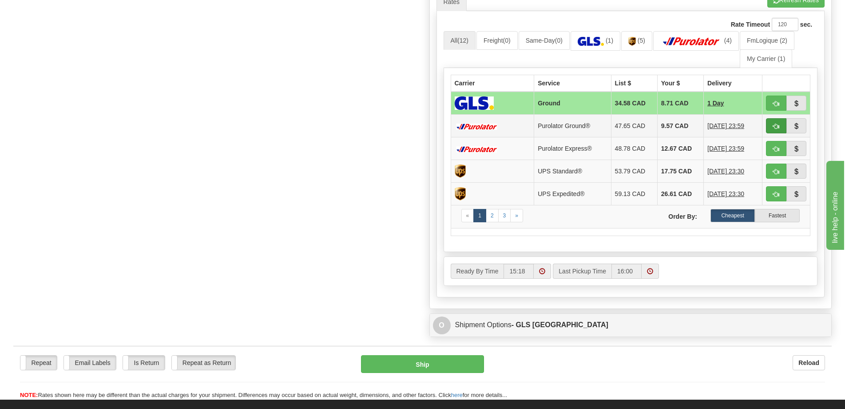
type input "."
click at [769, 122] on button "button" at bounding box center [776, 125] width 20 height 15
type input "260"
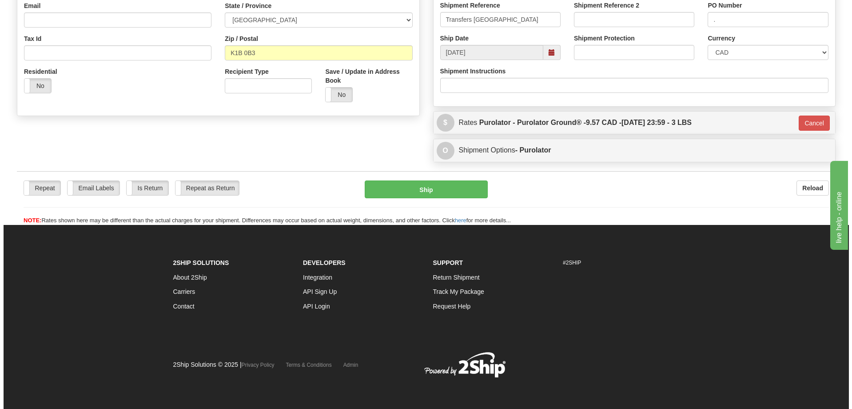
scroll to position [251, 0]
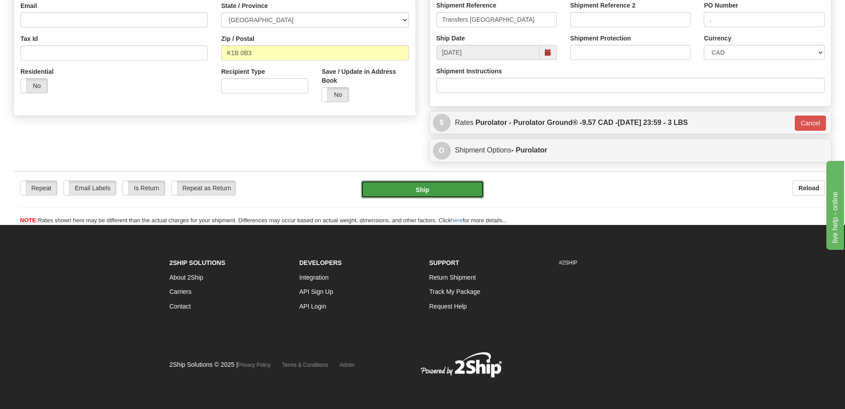
click at [445, 189] on button "Ship" at bounding box center [422, 189] width 123 height 18
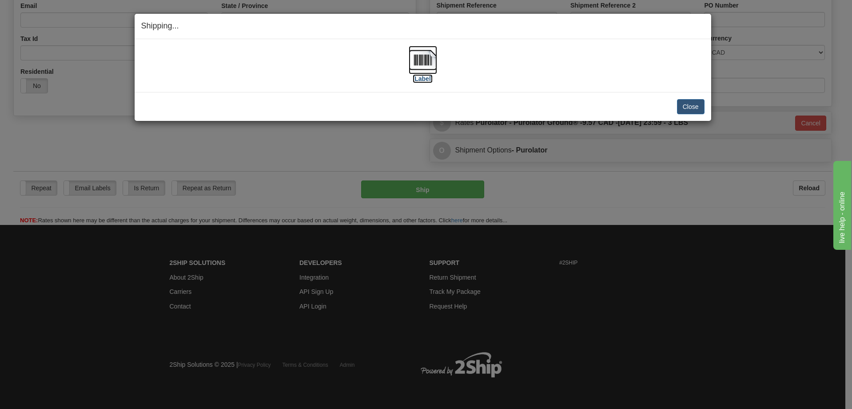
click at [414, 60] on img at bounding box center [423, 60] width 28 height 28
click at [693, 100] on button "Close" at bounding box center [691, 106] width 28 height 15
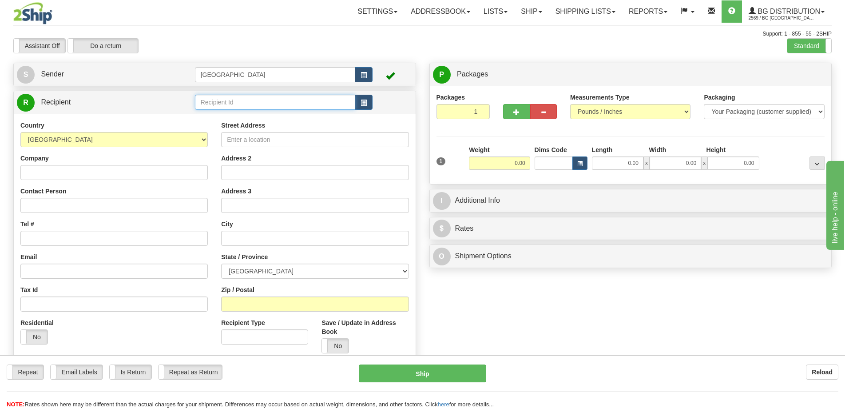
click at [232, 104] on input "text" at bounding box center [275, 102] width 161 height 15
click at [239, 117] on div "5571" at bounding box center [273, 116] width 152 height 10
type input "5571"
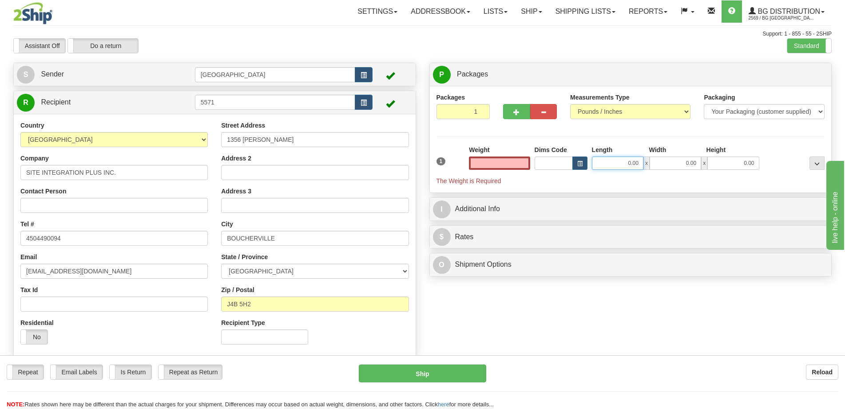
type input "0.00"
click at [608, 163] on input "0.00" at bounding box center [618, 162] width 52 height 13
type input "20.00"
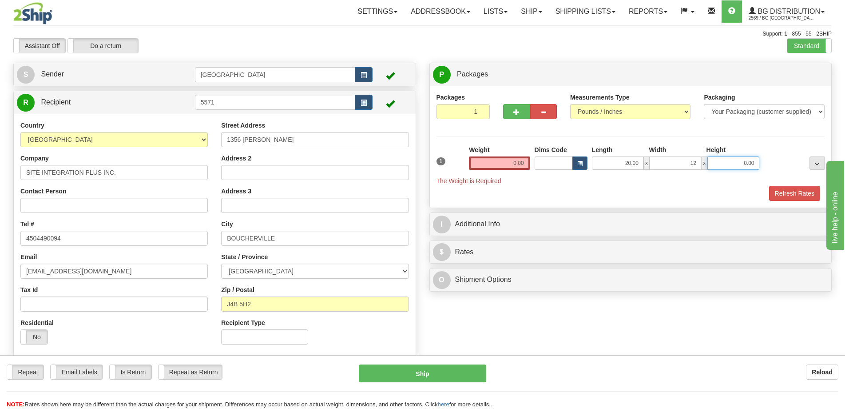
type input "12.00"
type input "9.00"
click at [516, 158] on input "0.00" at bounding box center [499, 162] width 61 height 13
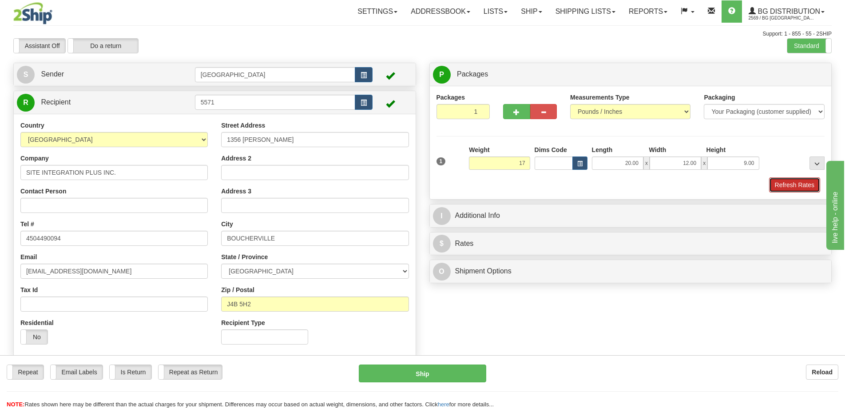
click at [794, 186] on button "Refresh Rates" at bounding box center [794, 184] width 51 height 15
type input "17.00"
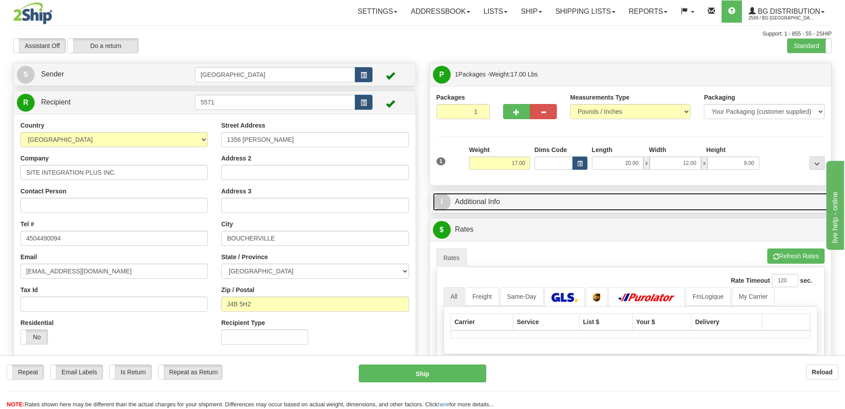
click at [705, 202] on link "I Additional Info" at bounding box center [631, 202] width 396 height 18
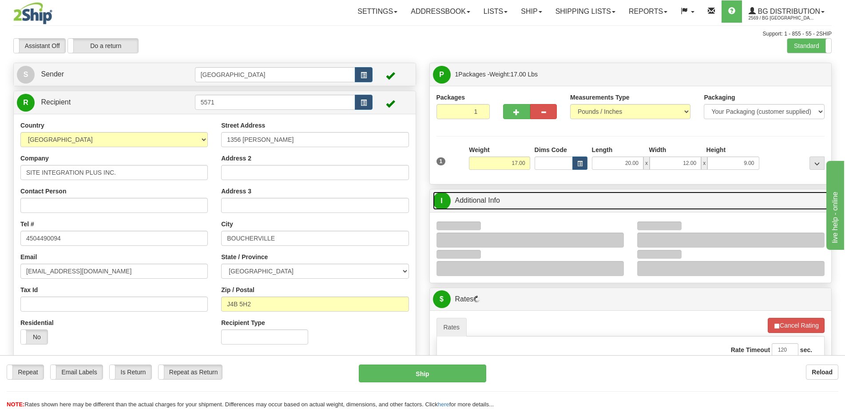
scroll to position [89, 0]
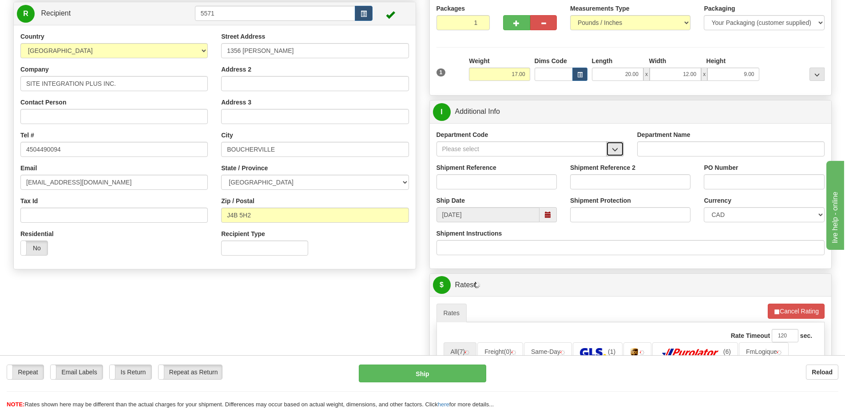
click at [614, 147] on span "button" at bounding box center [615, 150] width 6 height 6
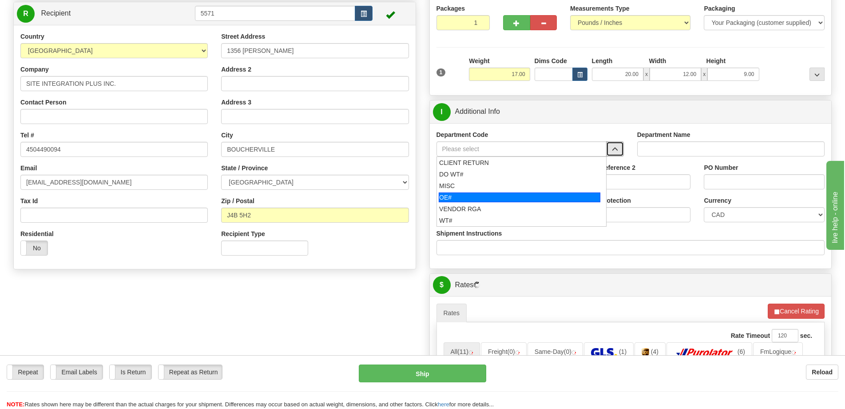
click at [493, 196] on div "OE#" at bounding box center [520, 197] width 162 height 10
type input "OE#"
type input "ORDERS"
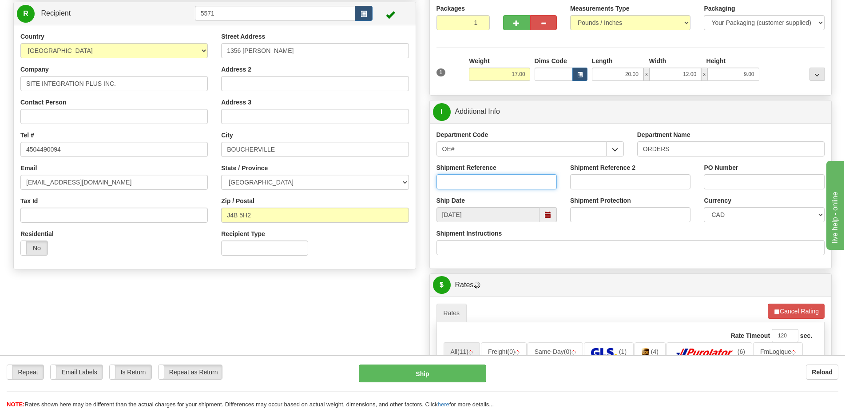
click at [506, 180] on input "Shipment Reference" at bounding box center [497, 181] width 120 height 15
type input "50323370-00"
click at [743, 189] on div "PO Number" at bounding box center [764, 179] width 134 height 33
click at [744, 186] on input "PO Number" at bounding box center [764, 181] width 120 height 15
click at [744, 185] on input "PO Number" at bounding box center [764, 181] width 120 height 15
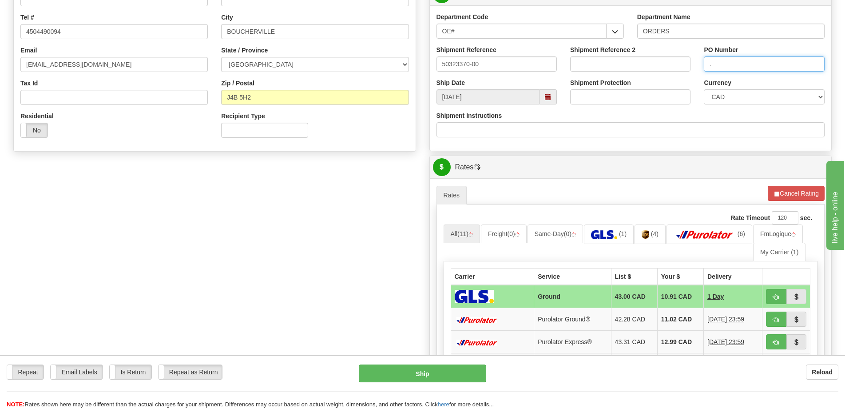
scroll to position [311, 0]
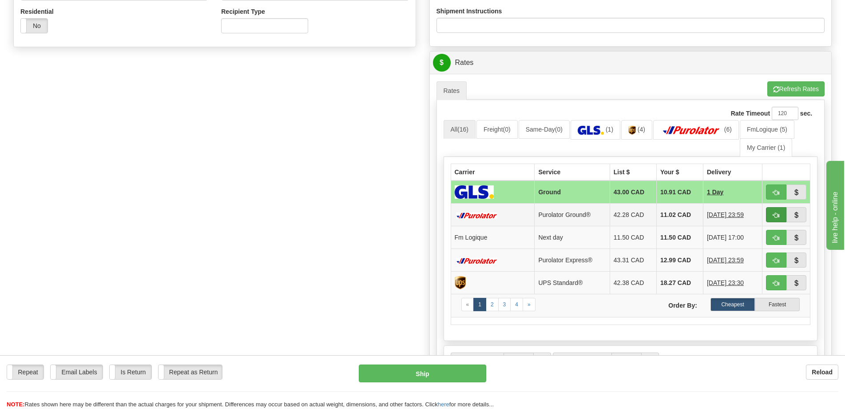
type input "."
click at [772, 214] on button "button" at bounding box center [776, 214] width 20 height 15
type input "260"
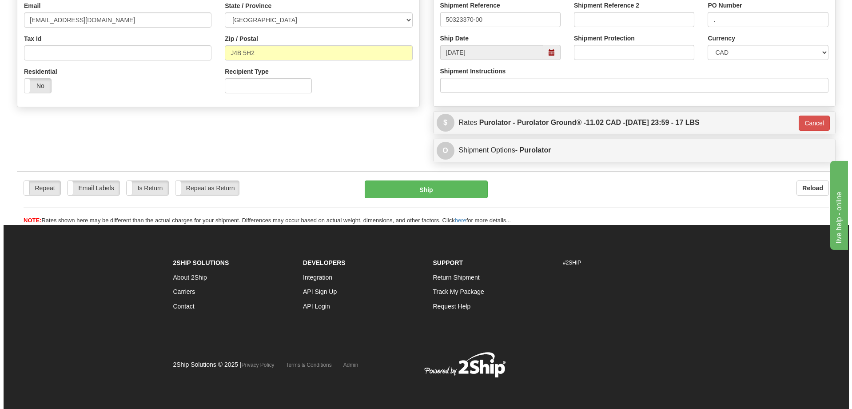
scroll to position [251, 0]
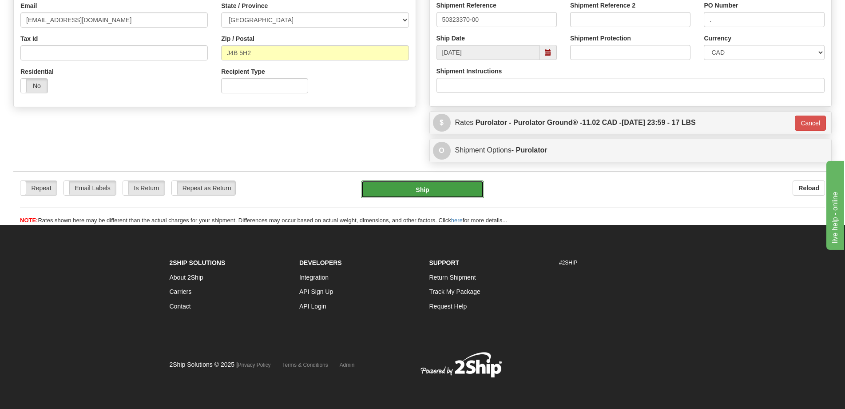
click at [474, 190] on button "Ship" at bounding box center [422, 189] width 123 height 18
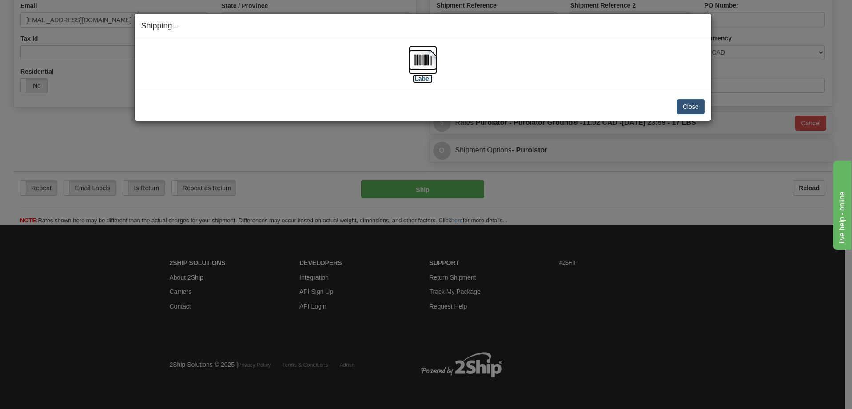
click at [412, 70] on img at bounding box center [423, 60] width 28 height 28
click at [686, 100] on button "Close" at bounding box center [691, 106] width 28 height 15
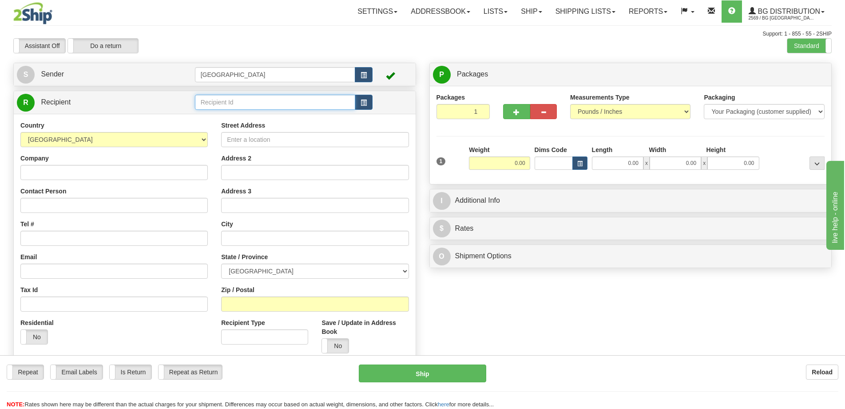
click at [263, 104] on input "text" at bounding box center [275, 102] width 161 height 15
click at [278, 119] on div "1243" at bounding box center [273, 116] width 152 height 10
type input "1243"
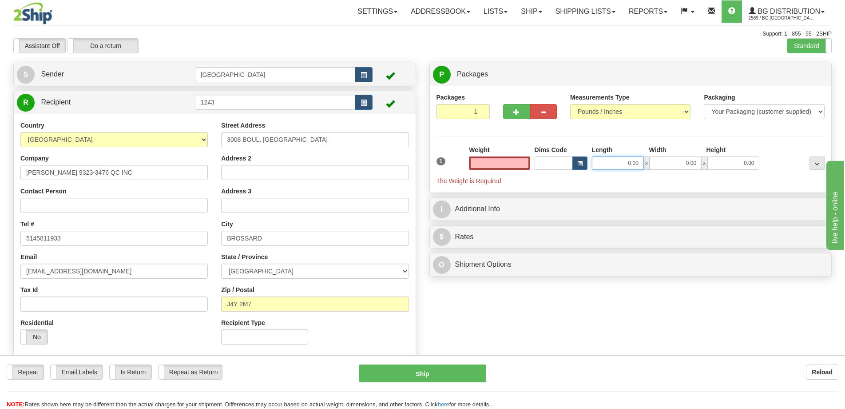
type input "0.00"
drag, startPoint x: 602, startPoint y: 161, endPoint x: 603, endPoint y: 156, distance: 4.8
click at [602, 160] on input "0.00" at bounding box center [618, 162] width 52 height 13
type input "16.00"
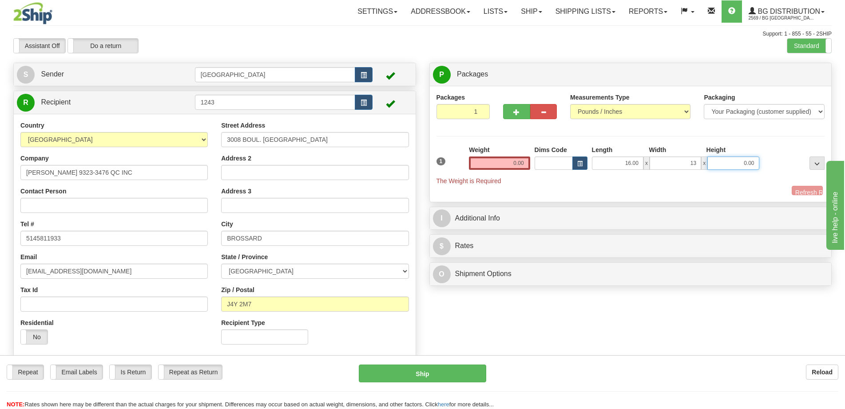
type input "13.00"
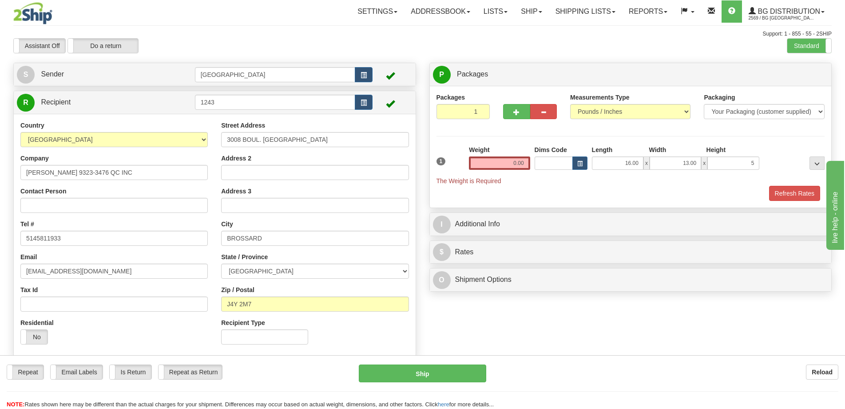
type input "5.00"
click at [510, 155] on div "Weight 0.00" at bounding box center [499, 157] width 61 height 24
click at [518, 165] on input "0.00" at bounding box center [499, 162] width 61 height 13
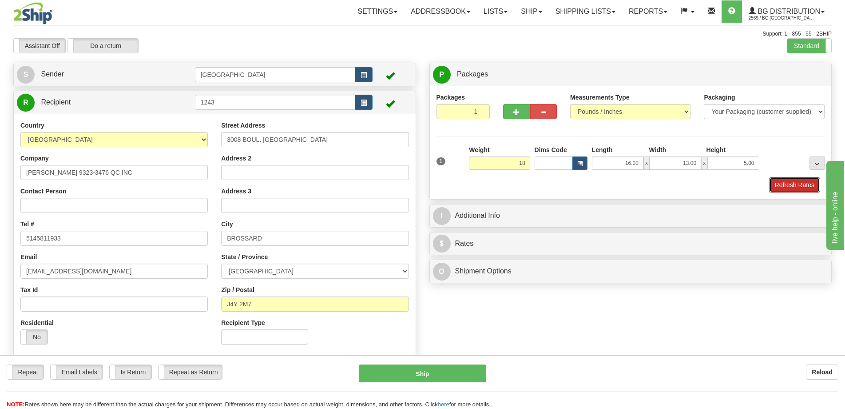
type input "18.00"
click at [809, 187] on button "Refresh Rates" at bounding box center [794, 184] width 51 height 15
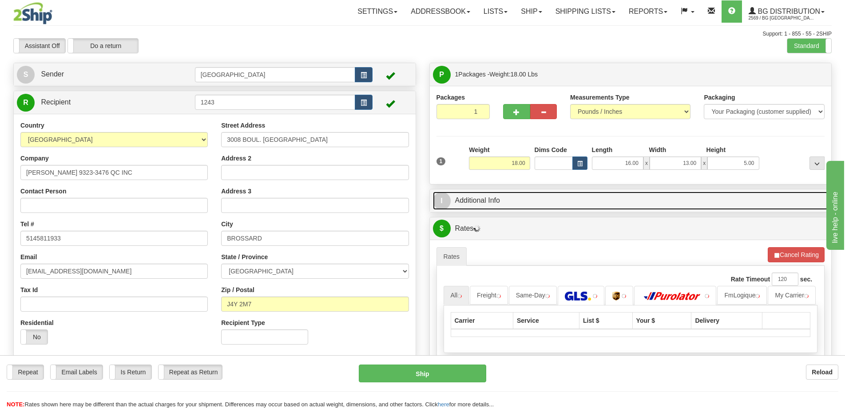
click at [765, 196] on link "I Additional Info" at bounding box center [631, 200] width 396 height 18
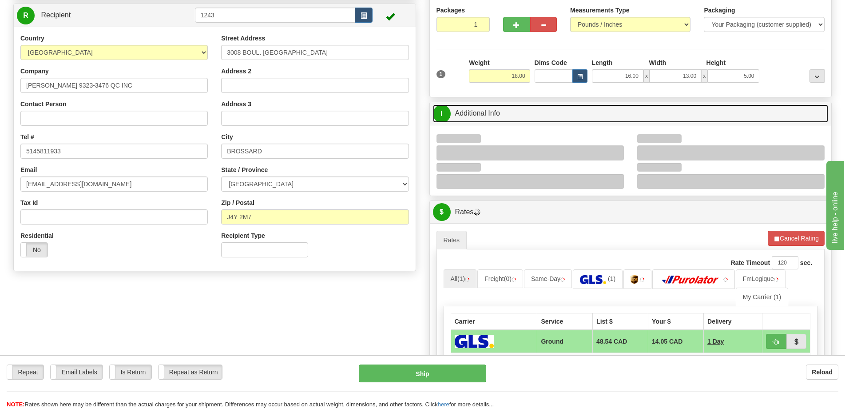
scroll to position [89, 0]
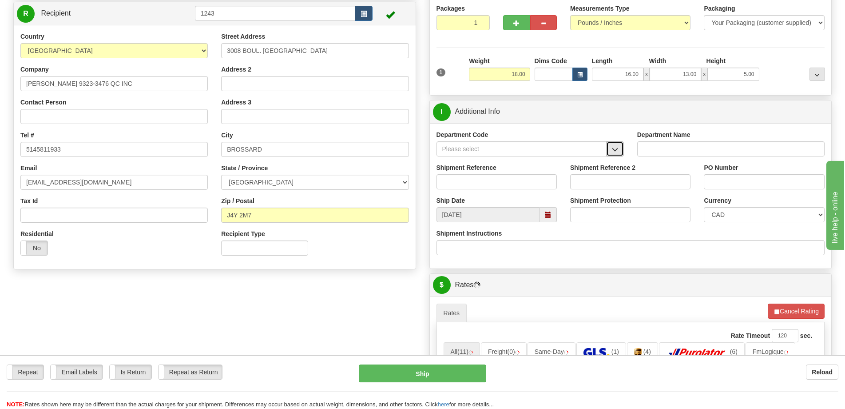
click at [613, 150] on span "button" at bounding box center [615, 150] width 6 height 6
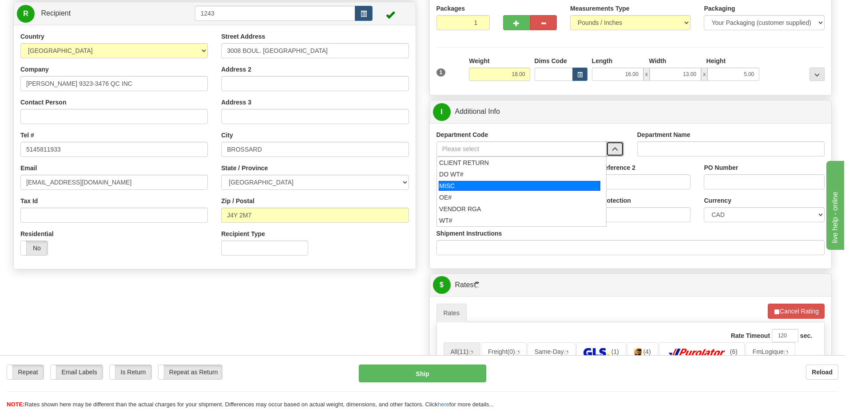
click at [504, 194] on div "OE#" at bounding box center [519, 197] width 161 height 9
type input "OE#"
type input "ORDERS"
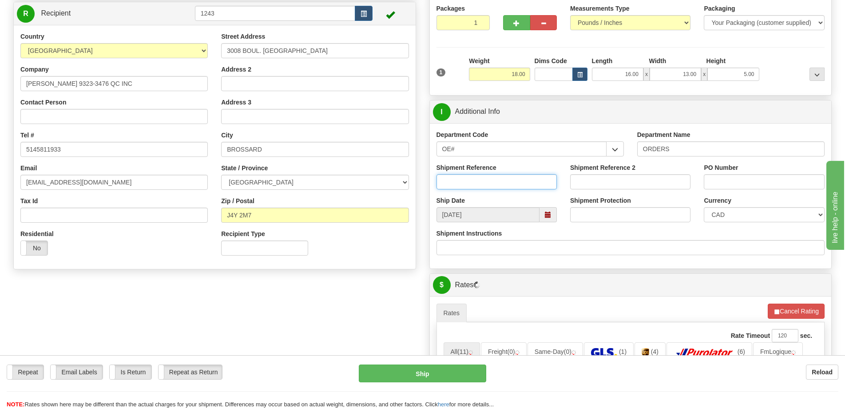
click at [512, 184] on input "Shipment Reference" at bounding box center [497, 181] width 120 height 15
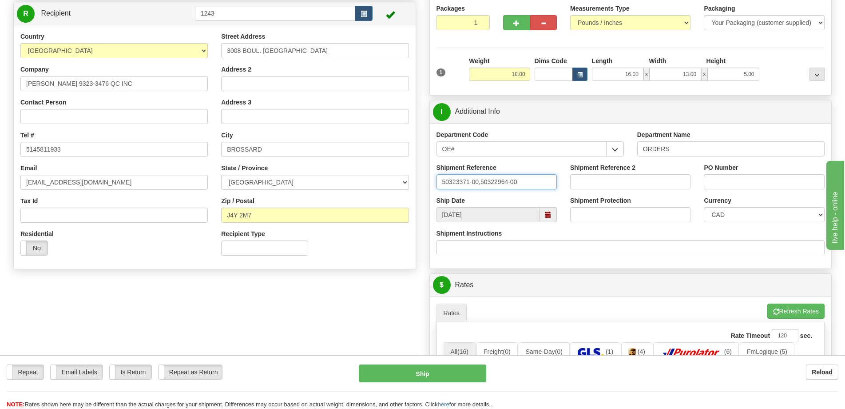
type input "50323371-00,50322964-00"
click at [761, 184] on input "PO Number" at bounding box center [764, 181] width 120 height 15
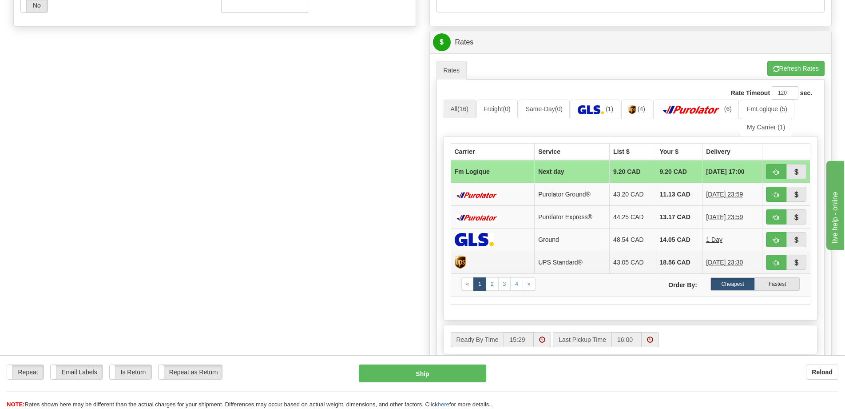
scroll to position [400, 0]
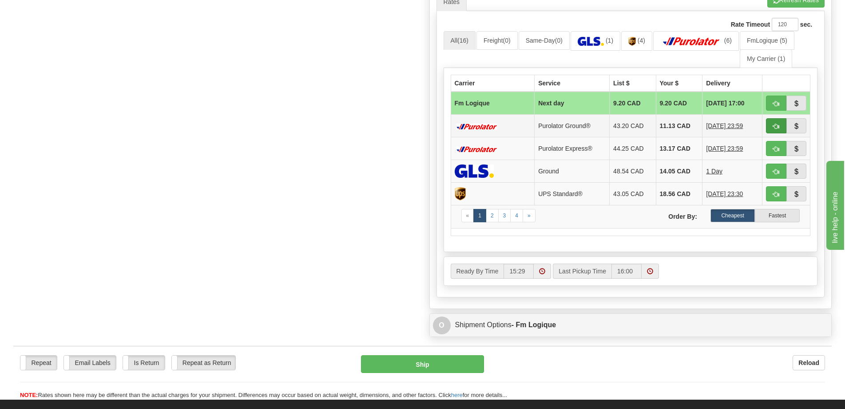
type input "."
click at [775, 125] on span "button" at bounding box center [776, 127] width 6 height 6
type input "260"
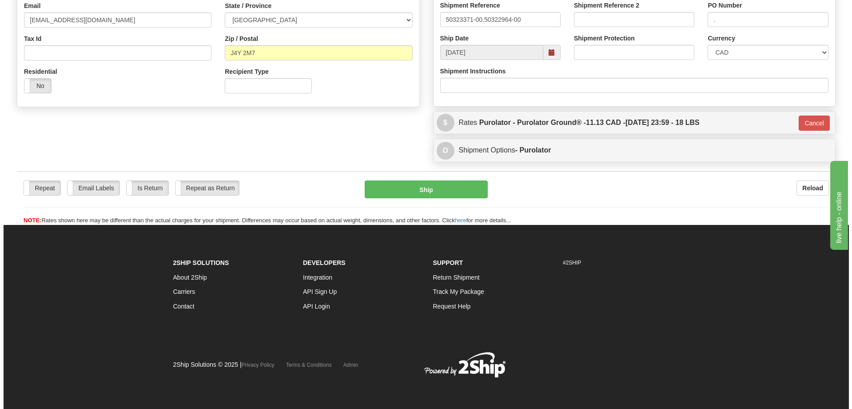
scroll to position [251, 0]
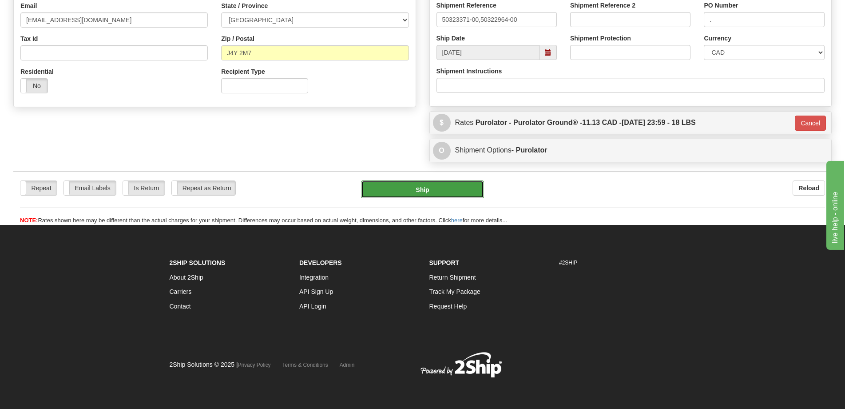
click at [418, 183] on button "Ship" at bounding box center [422, 189] width 123 height 18
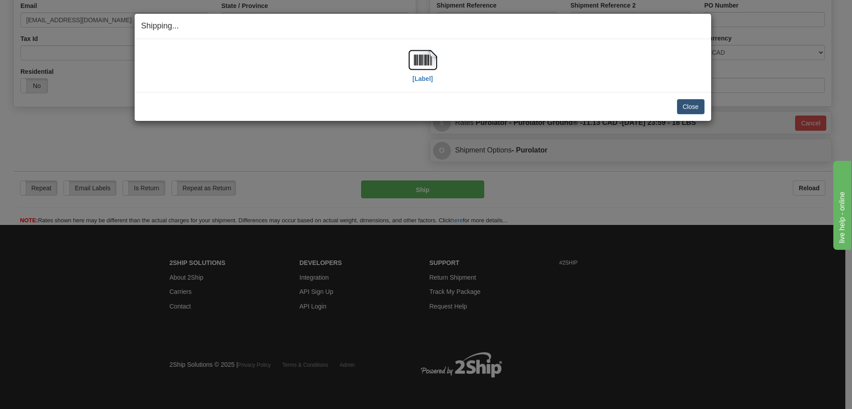
click at [429, 84] on div "[Label]" at bounding box center [423, 66] width 28 height 40
click at [428, 66] on img at bounding box center [423, 60] width 28 height 28
click at [686, 110] on button "Close" at bounding box center [691, 106] width 28 height 15
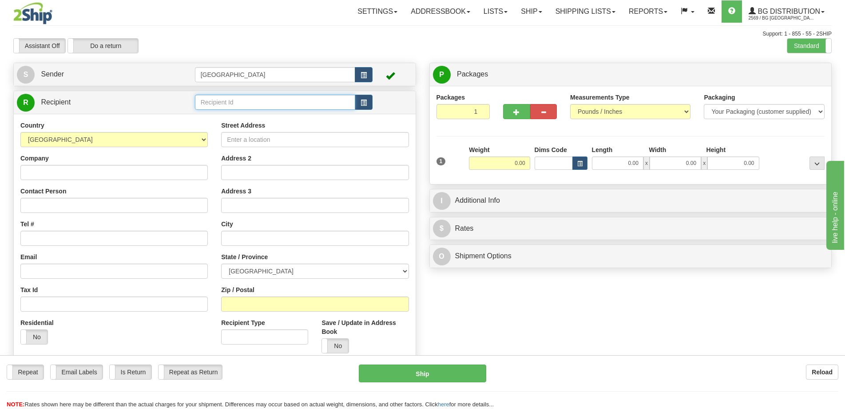
drag, startPoint x: 251, startPoint y: 95, endPoint x: 250, endPoint y: 104, distance: 9.8
click at [251, 99] on input "text" at bounding box center [275, 102] width 161 height 15
click at [263, 120] on div "5532" at bounding box center [273, 116] width 152 height 10
type input "5532"
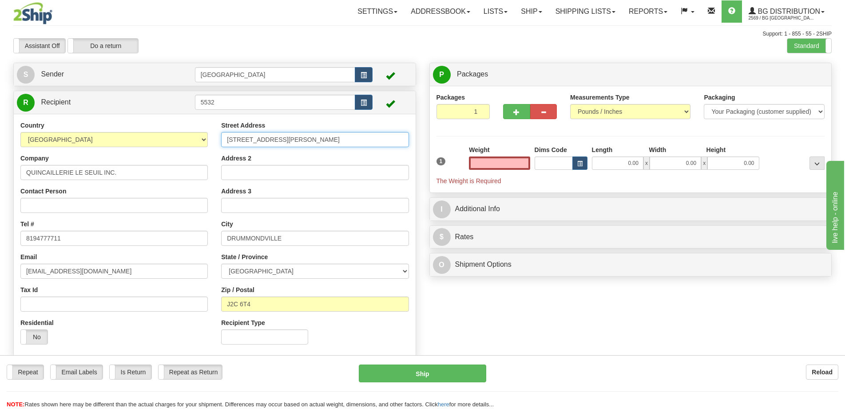
type input "0.00"
drag, startPoint x: 310, startPoint y: 139, endPoint x: 207, endPoint y: 138, distance: 102.6
click at [208, 138] on div "Country AFGHANISTAN ALAND ISLANDS ALBANIA ALGERIA AMERICAN SAMOA ANDORRA ANGOLA…" at bounding box center [215, 236] width 402 height 230
type input "2260"
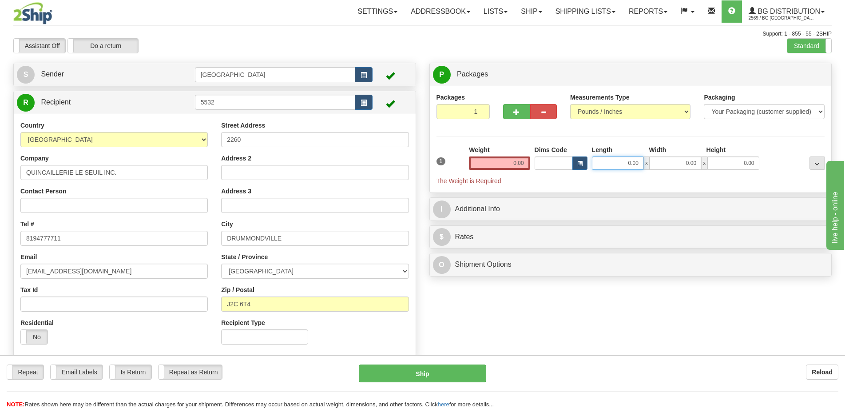
click at [618, 161] on input "0.00" at bounding box center [618, 162] width 52 height 13
type input "6.00"
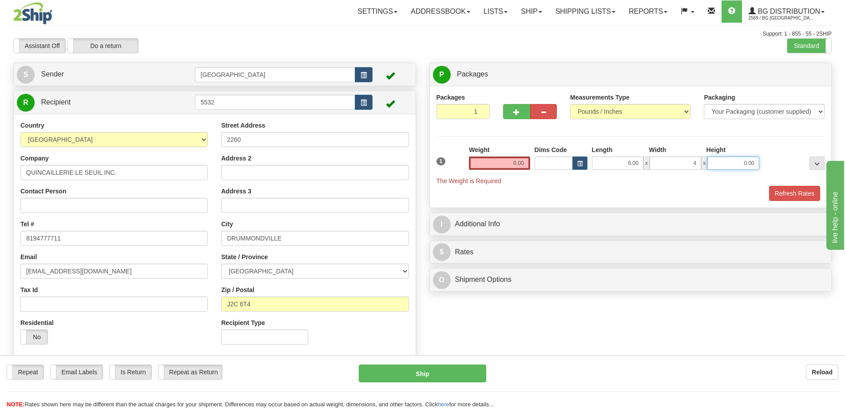
type input "4.00"
click at [511, 159] on input "0.00" at bounding box center [499, 162] width 61 height 13
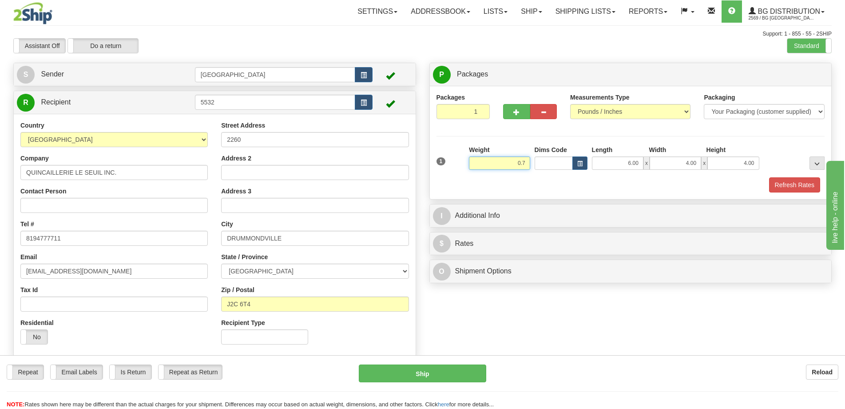
drag, startPoint x: 504, startPoint y: 163, endPoint x: 553, endPoint y: 163, distance: 48.9
click at [553, 163] on div "1 Weight 0.7 Dims Code Width" at bounding box center [630, 161] width 393 height 32
click at [779, 179] on button "Refresh Rates" at bounding box center [794, 184] width 51 height 15
type input "1.00"
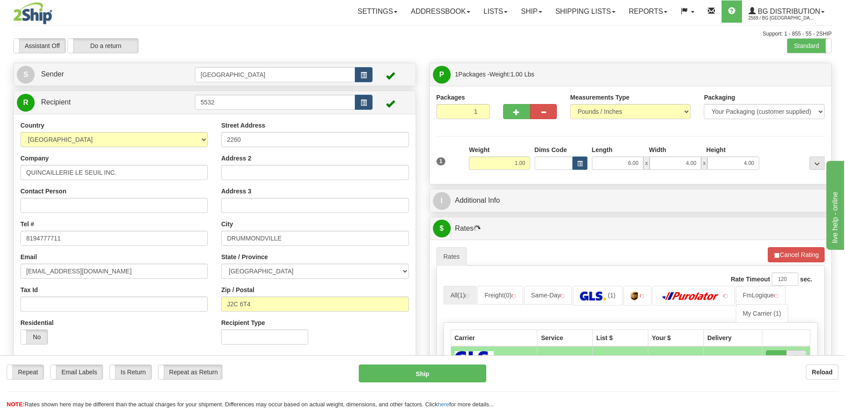
scroll to position [133, 0]
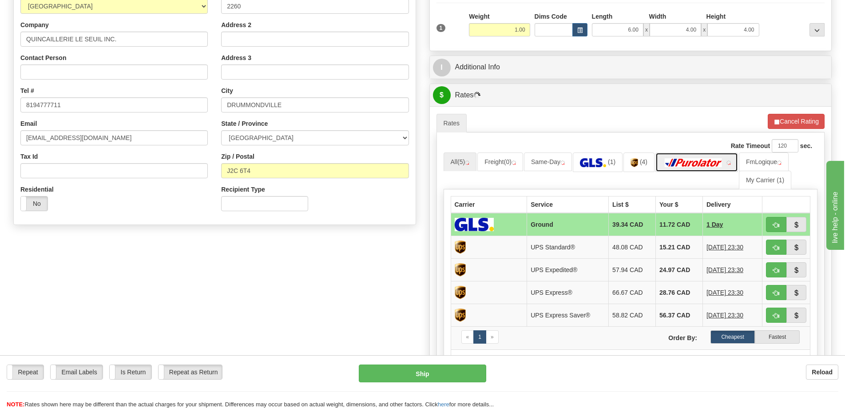
click at [710, 163] on img at bounding box center [694, 162] width 62 height 9
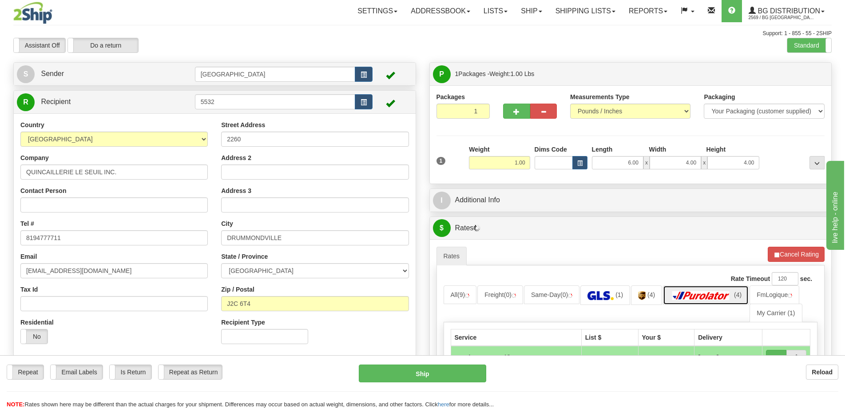
scroll to position [0, 0]
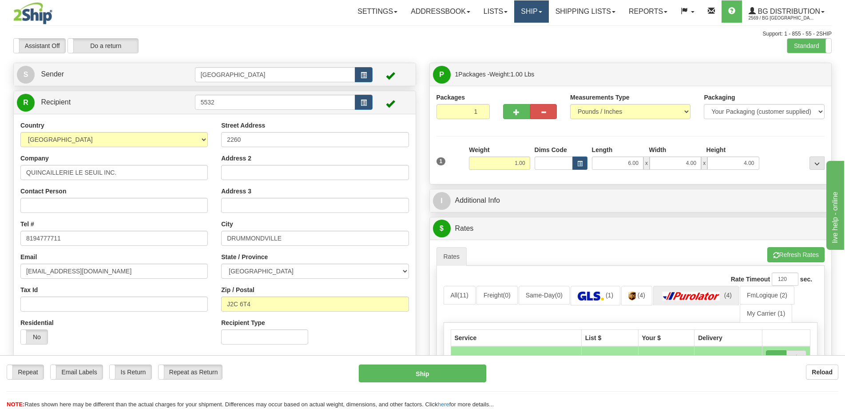
click at [514, 12] on link "Ship" at bounding box center [531, 11] width 34 height 22
click at [510, 29] on span "Ship Screen" at bounding box center [504, 31] width 34 height 7
